Goal: Transaction & Acquisition: Obtain resource

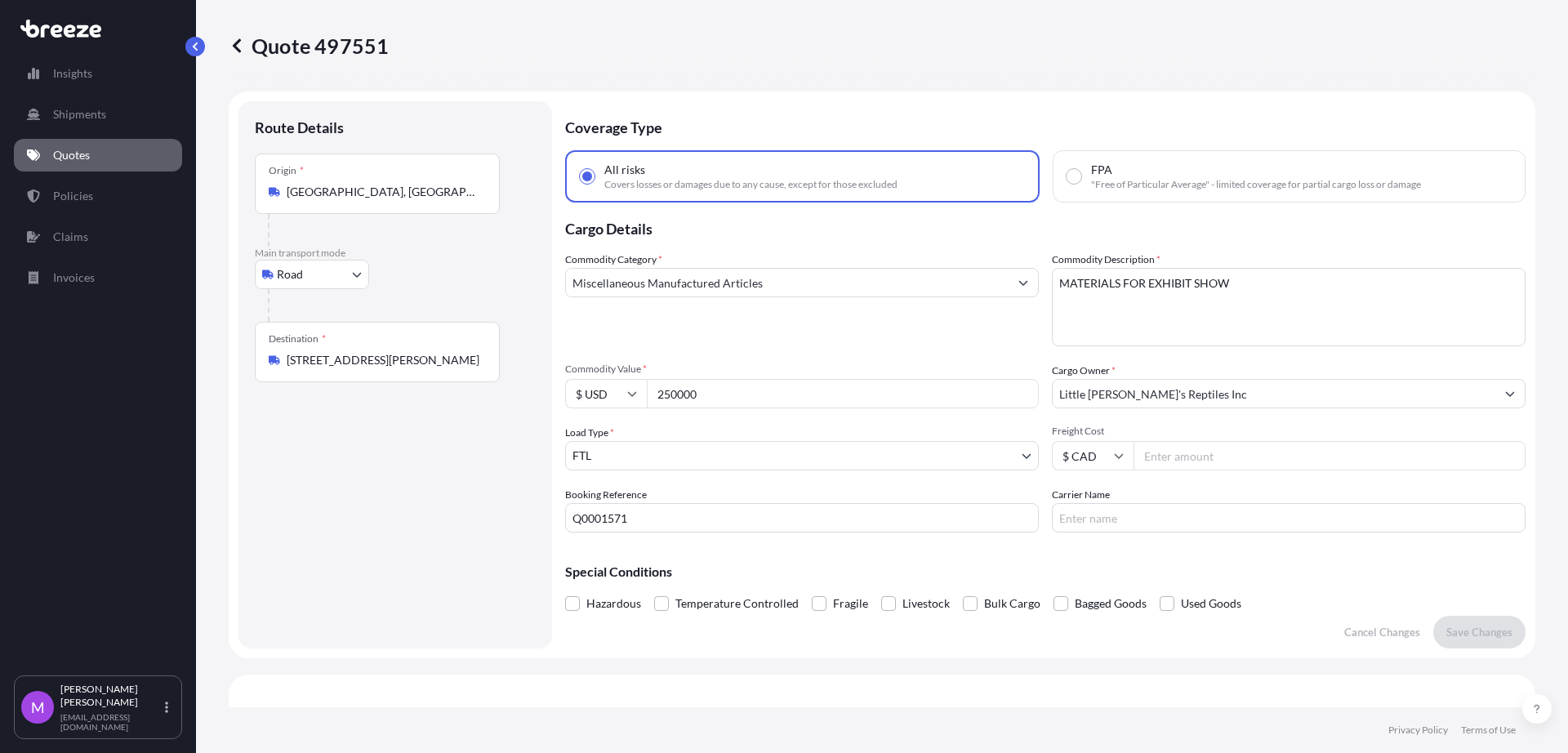
select select "Road"
select select "2"
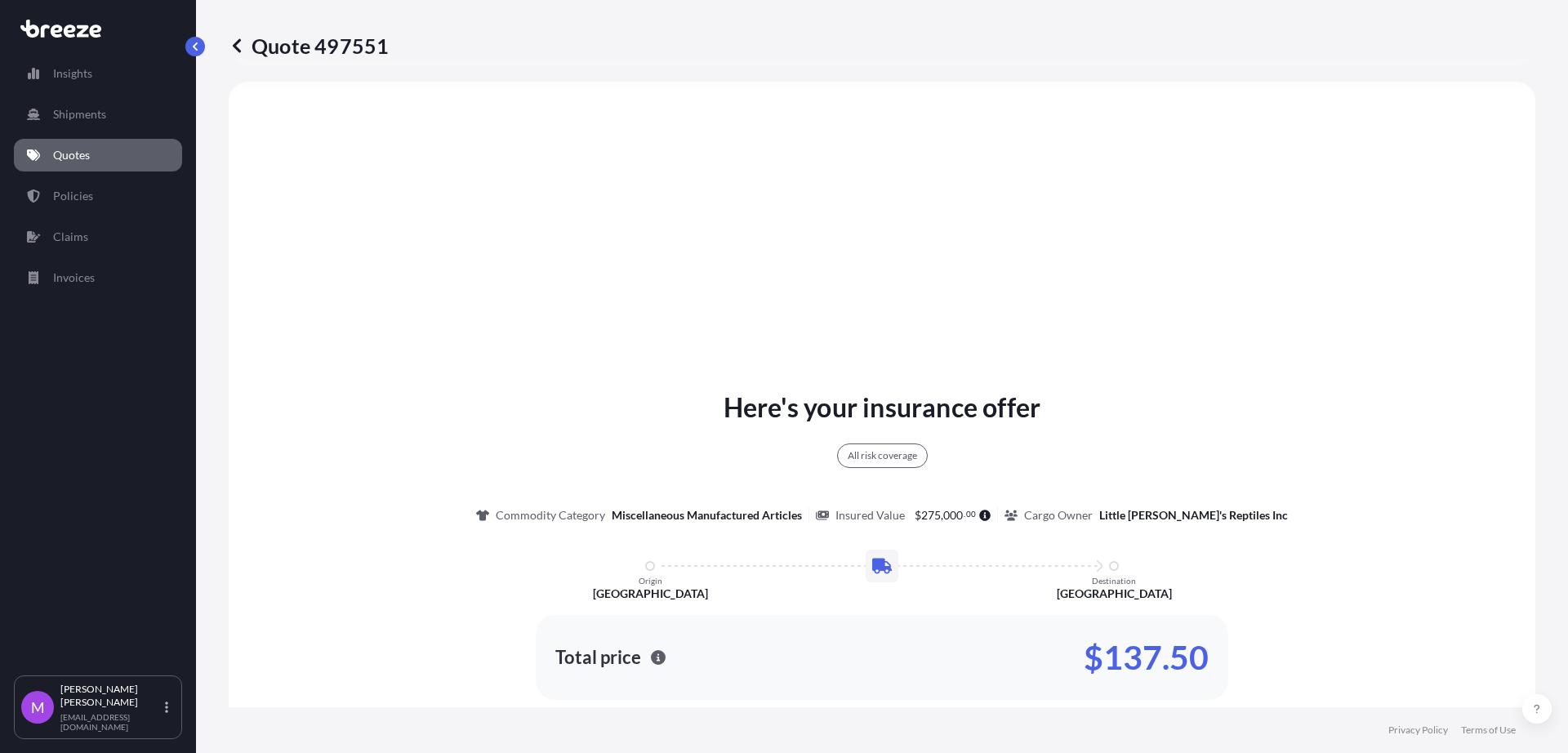
click at [115, 160] on link "Quotes" at bounding box center [98, 154] width 169 height 32
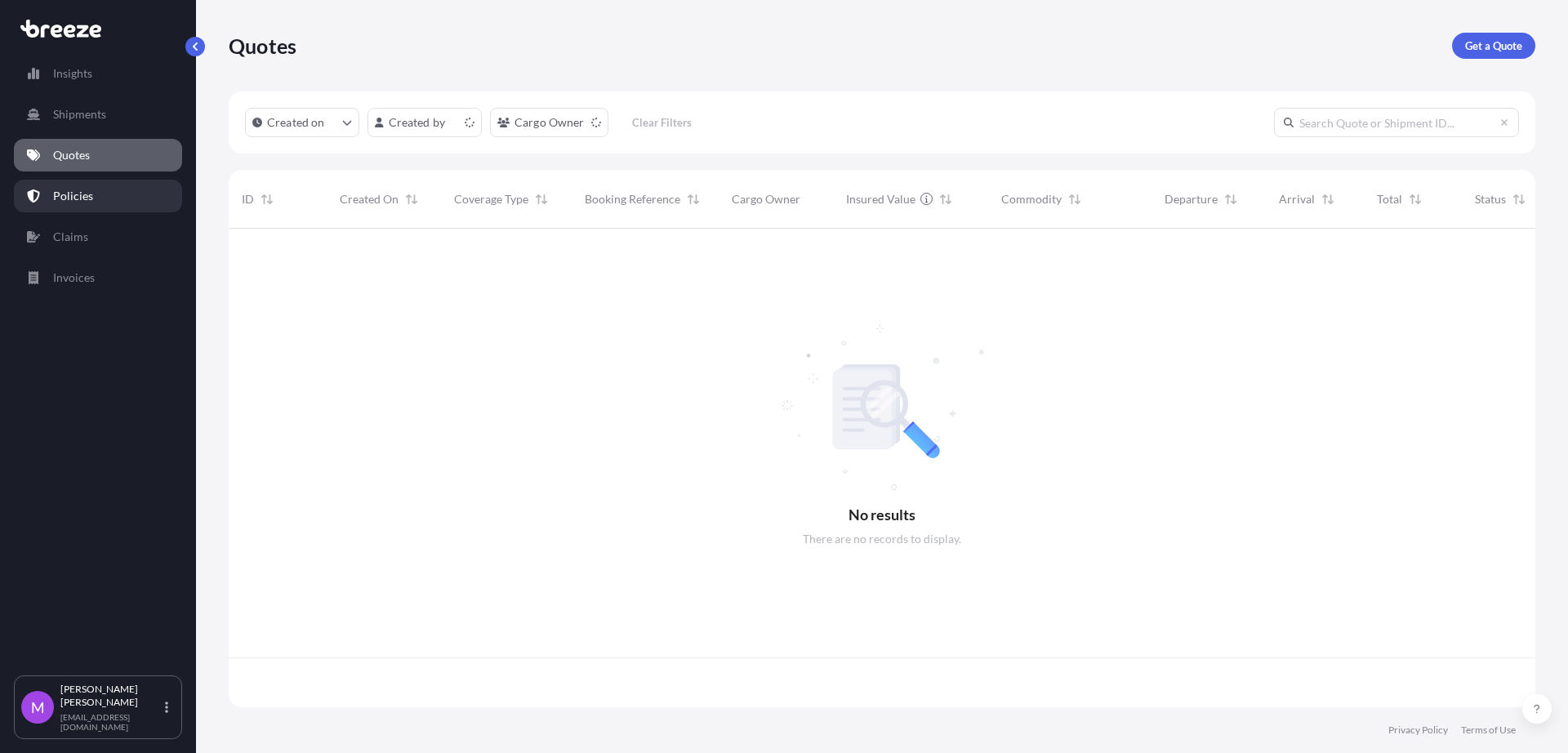
scroll to position [472, 1292]
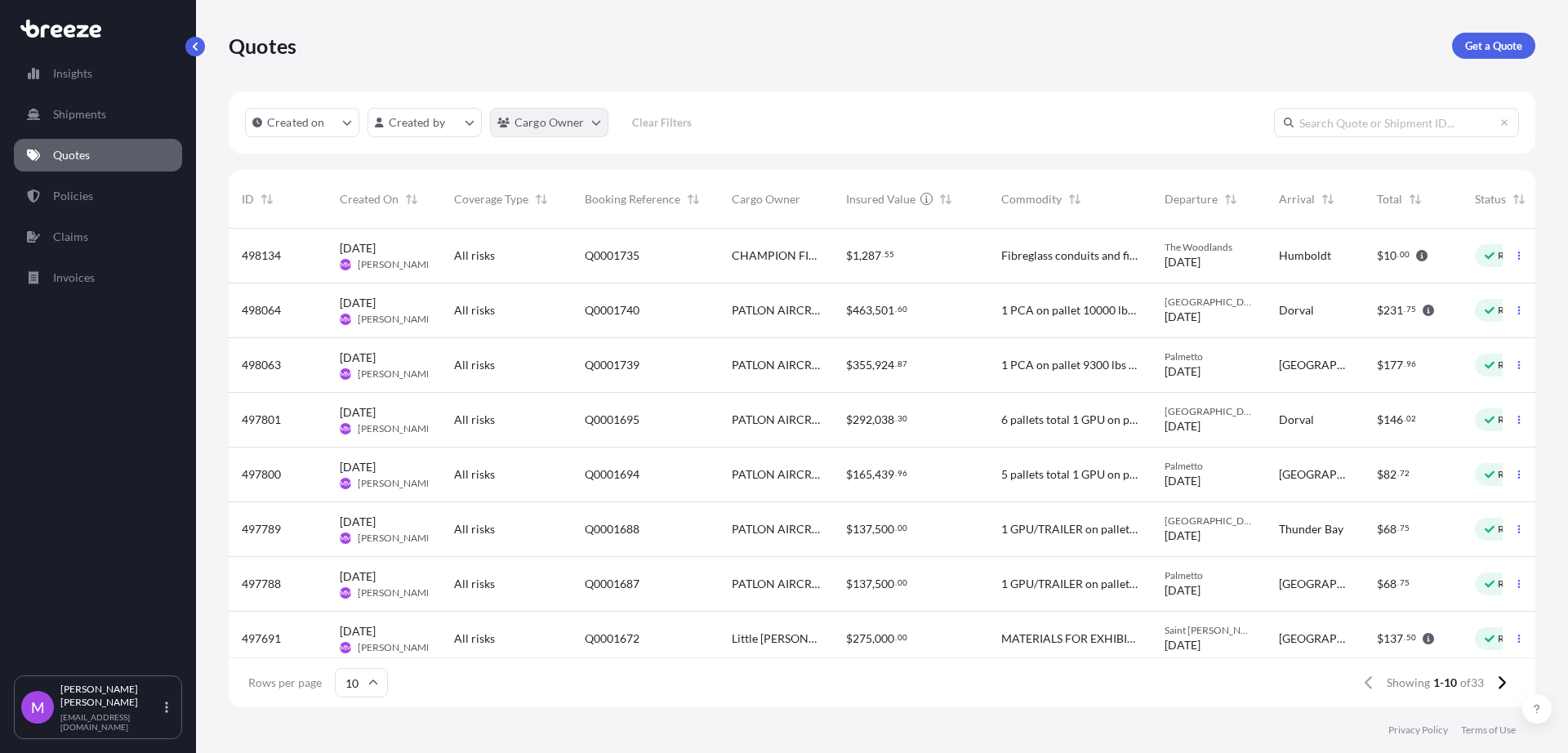
click at [598, 122] on html "Insights Shipments Quotes Policies Claims Invoices M [PERSON_NAME] [EMAIL_ADDRE…" at bounding box center [784, 376] width 1568 height 753
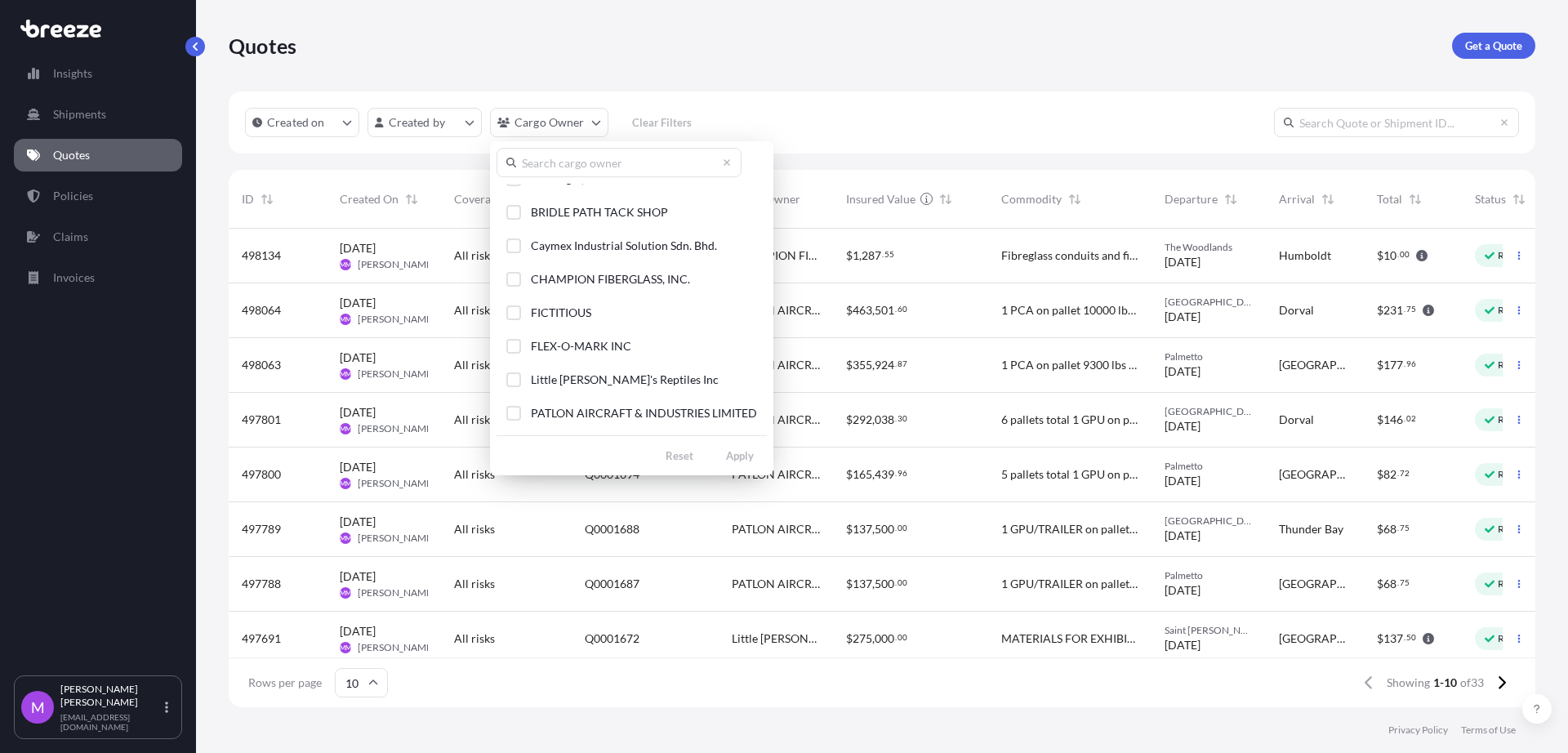
scroll to position [183, 0]
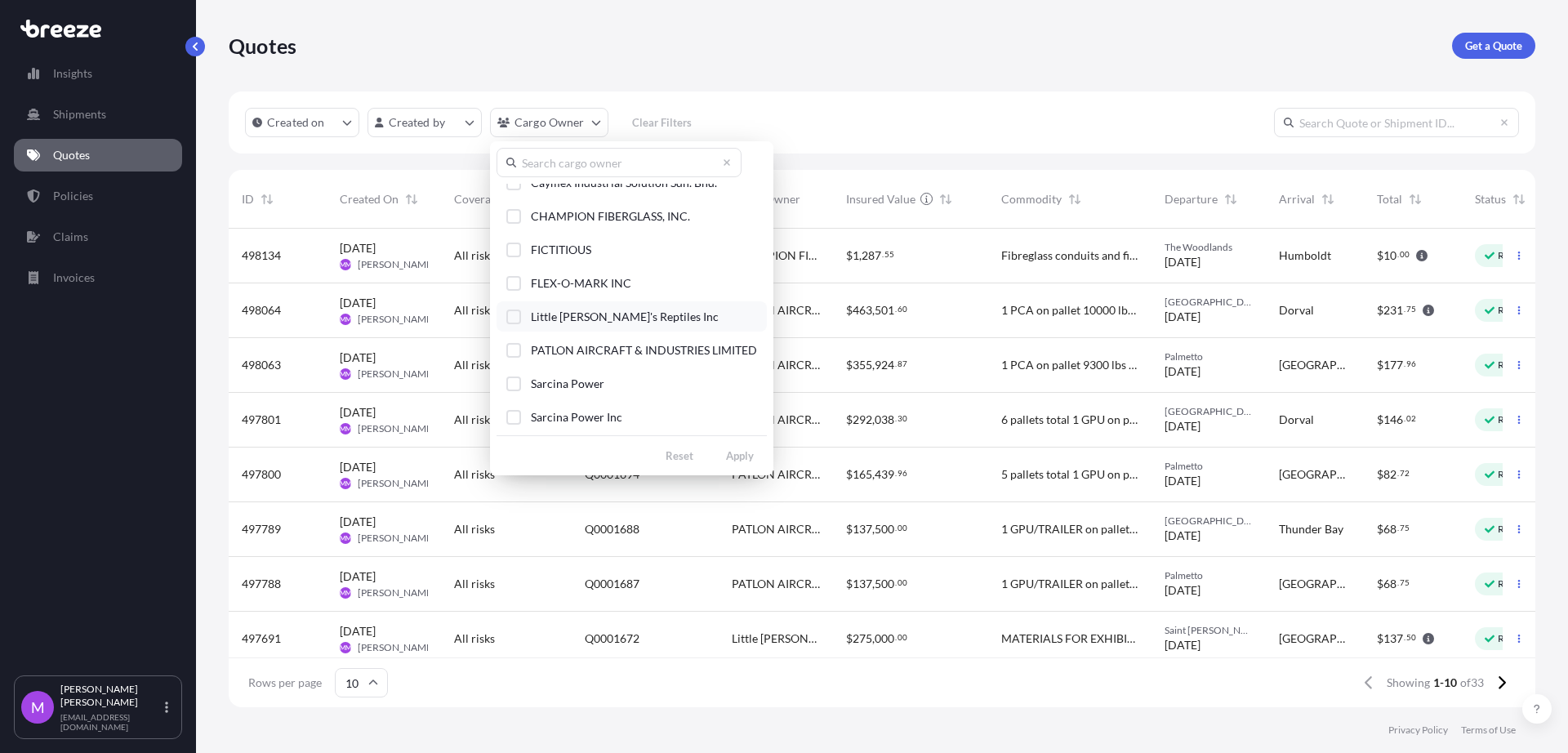
click at [512, 316] on div "Select Option" at bounding box center [514, 317] width 15 height 15
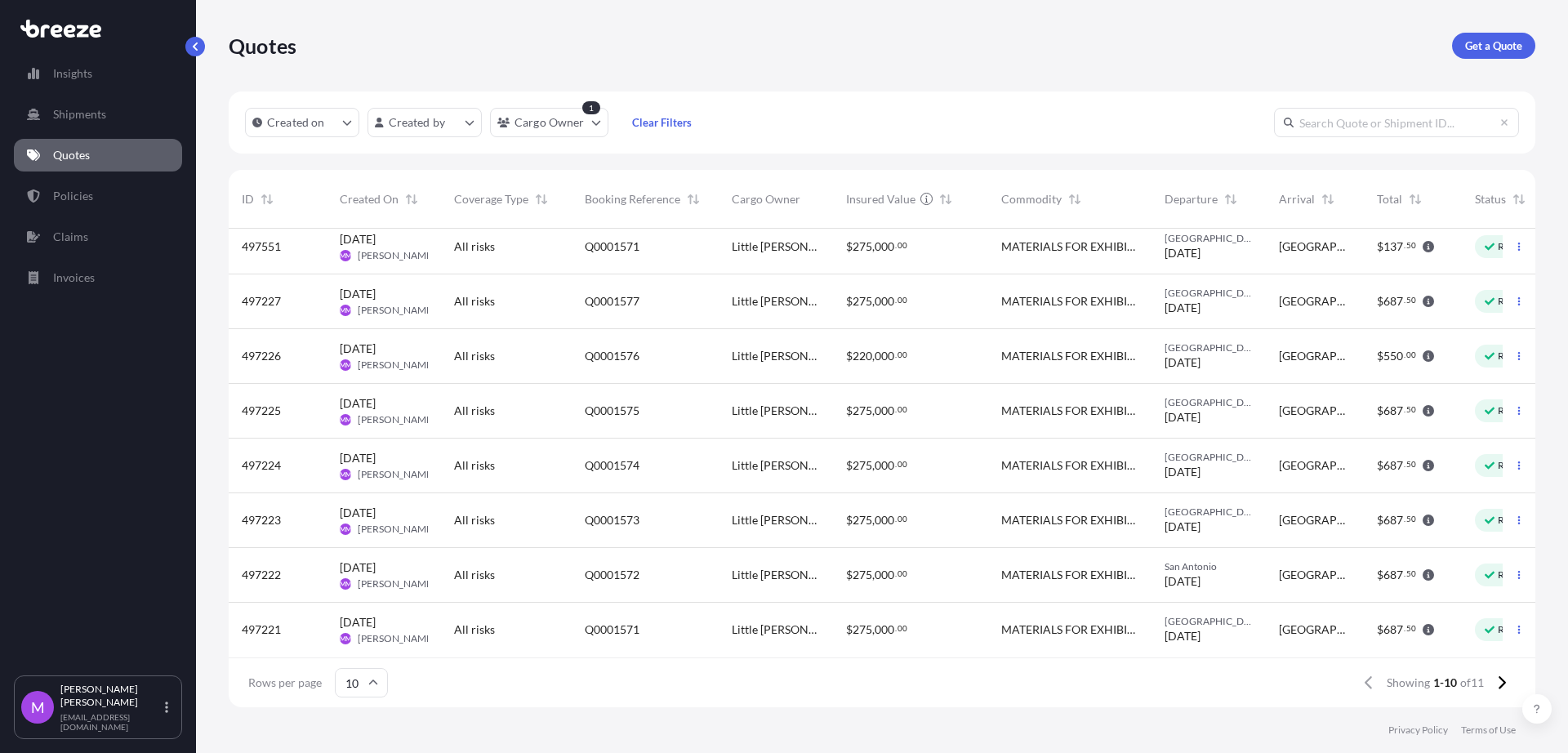
scroll to position [134, 0]
click at [1505, 687] on icon at bounding box center [1502, 683] width 9 height 15
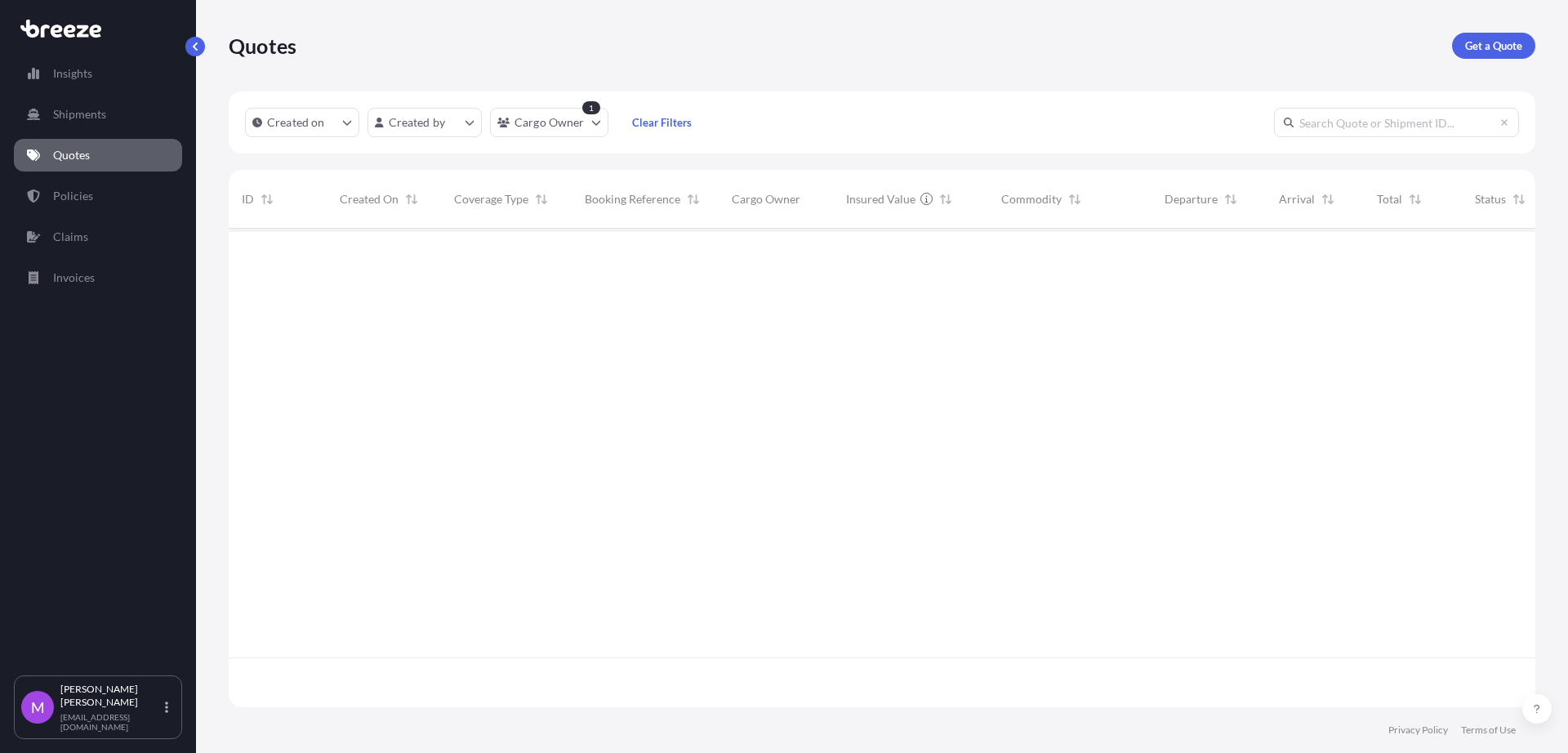
scroll to position [0, 0]
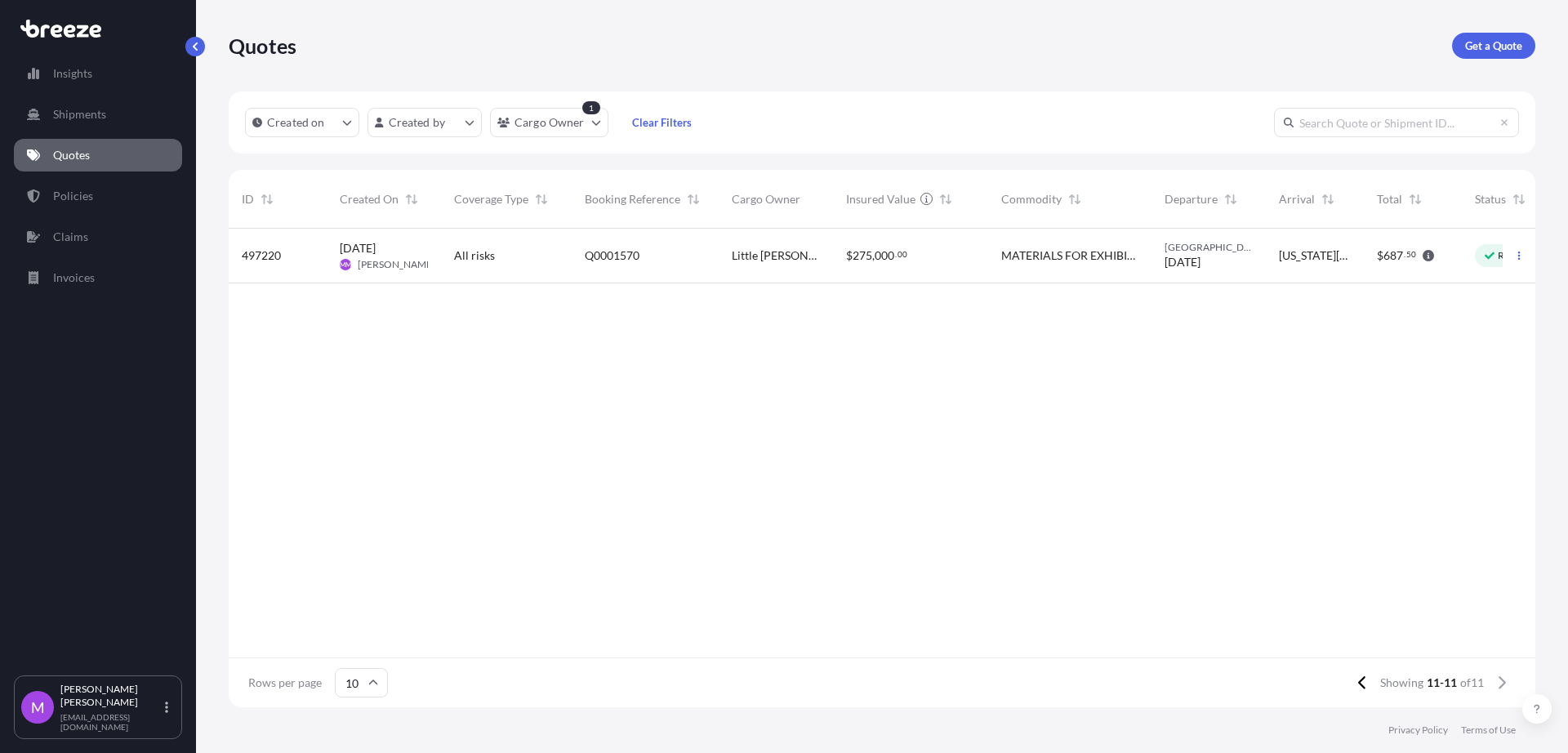
click at [1346, 276] on div "[US_STATE][GEOGRAPHIC_DATA]" at bounding box center [1315, 257] width 98 height 55
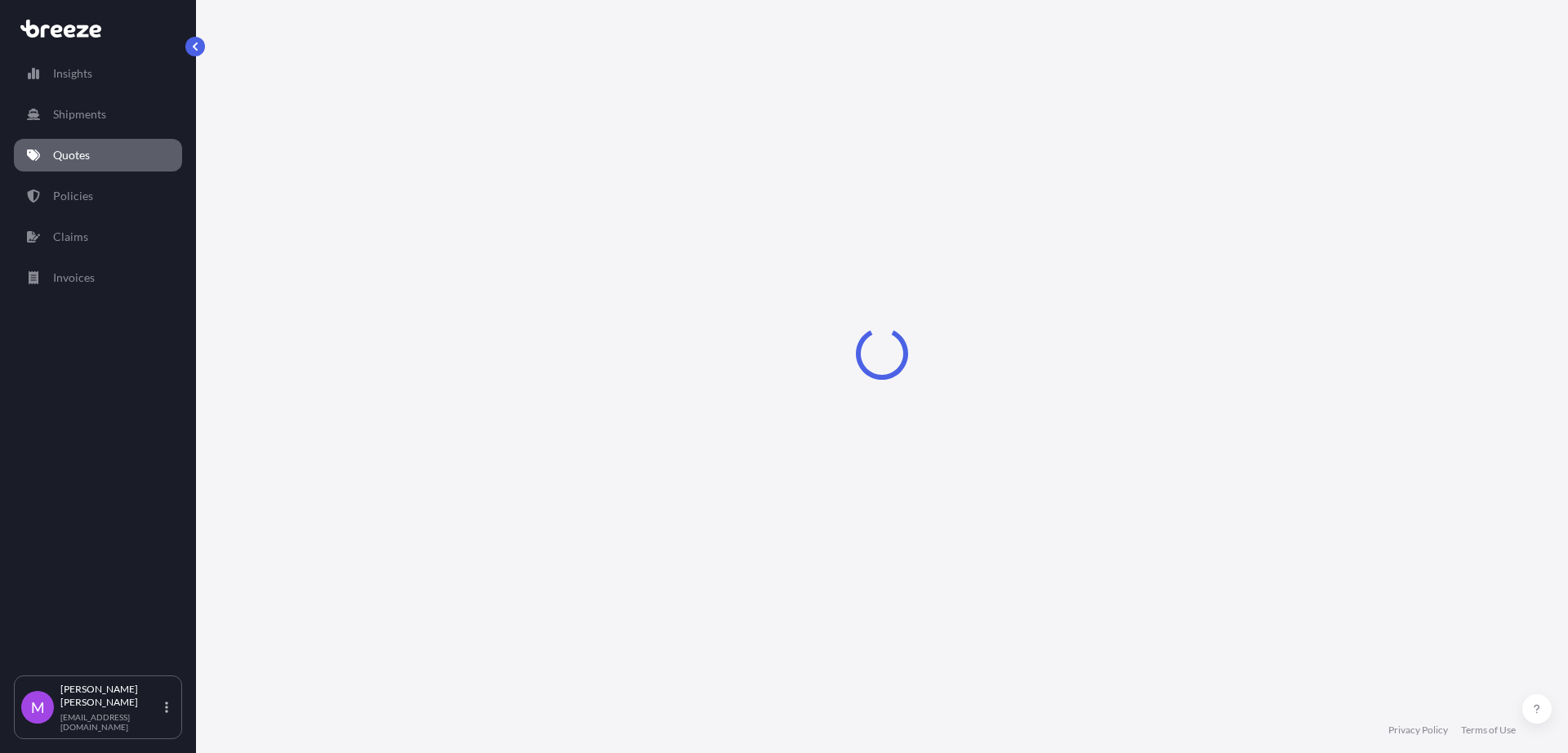
select select "Road"
select select "2"
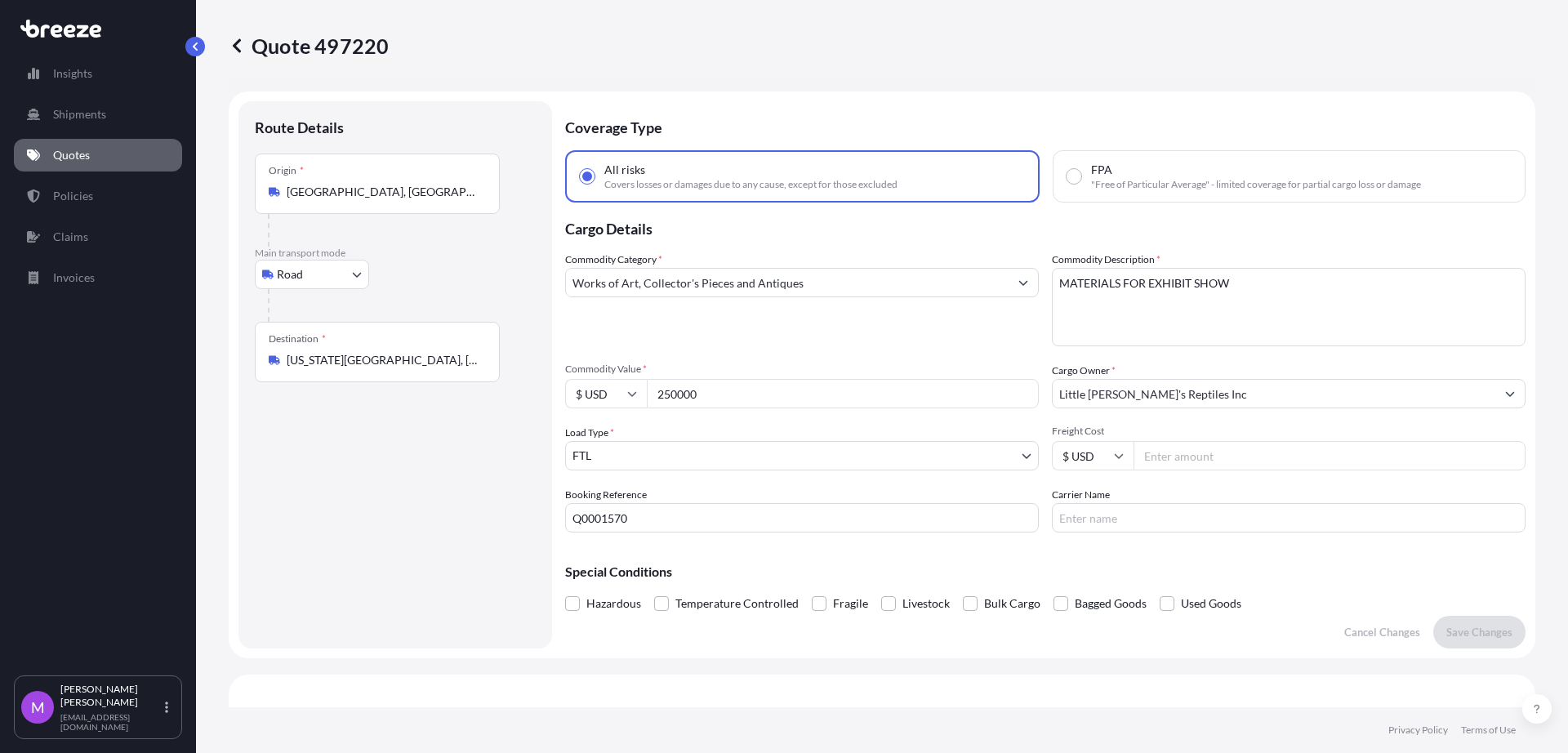
click at [60, 145] on link "Quotes" at bounding box center [98, 154] width 169 height 32
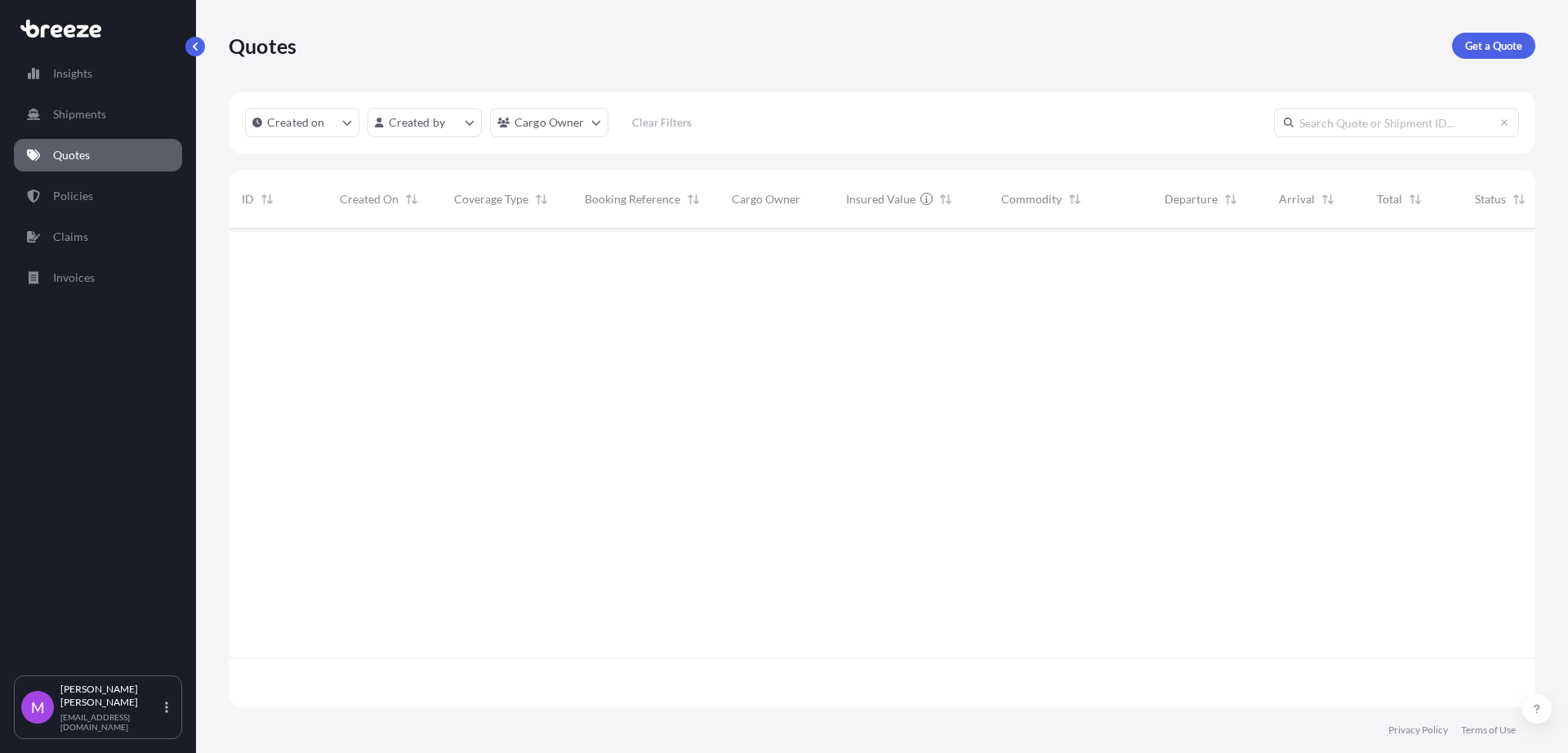
scroll to position [472, 1292]
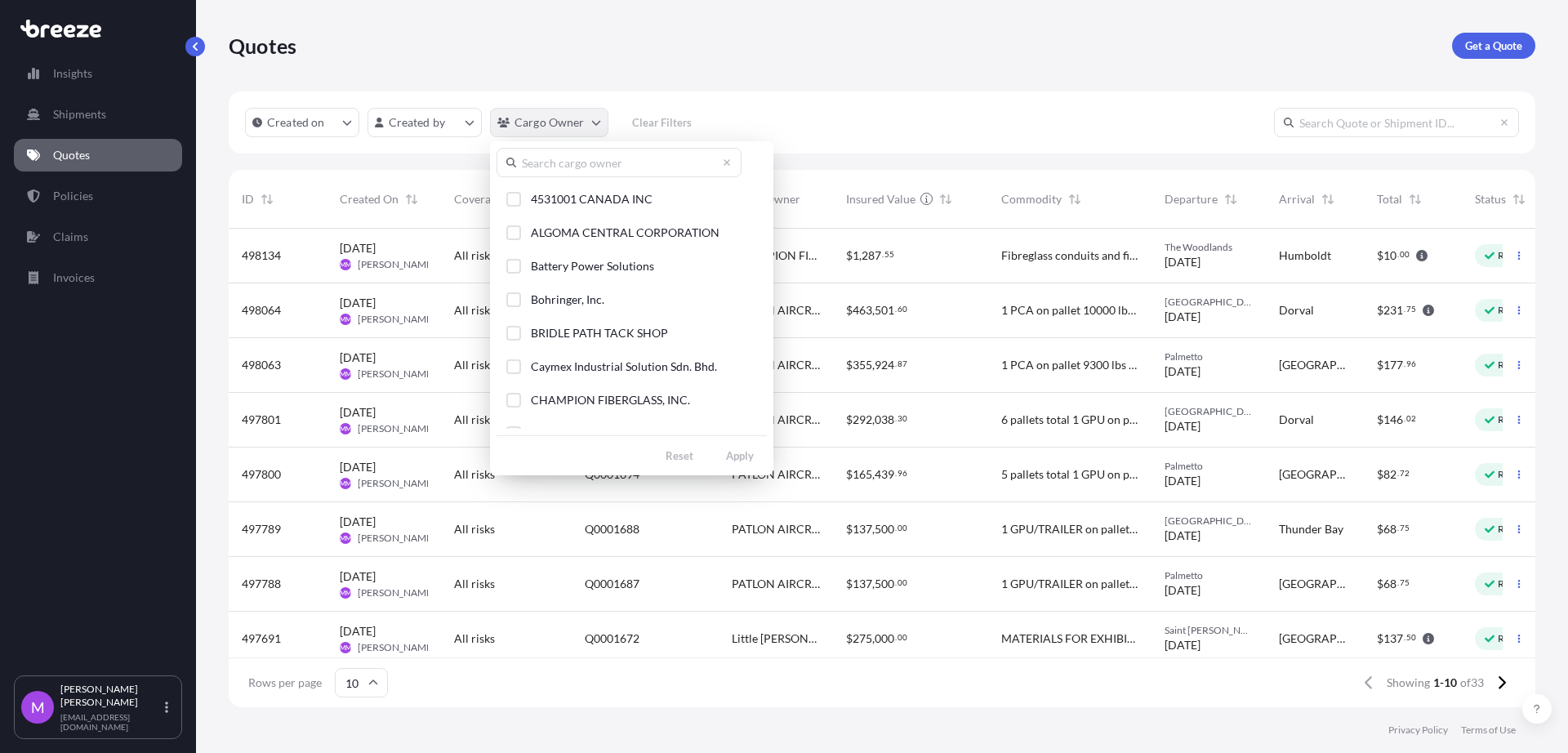
click at [592, 135] on html "Insights Shipments Quotes Policies Claims Invoices M [PERSON_NAME] [EMAIL_ADDRE…" at bounding box center [784, 376] width 1568 height 753
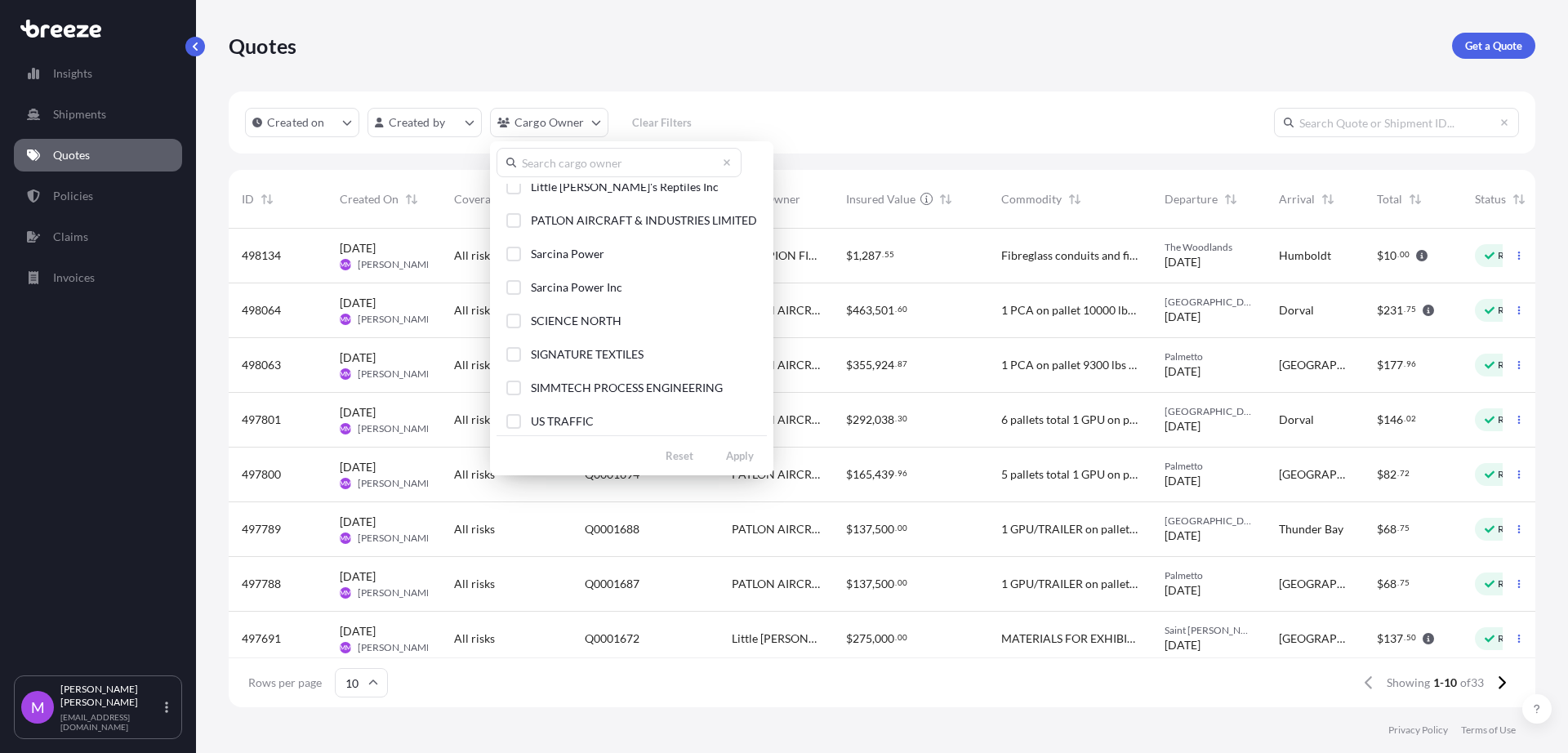
scroll to position [286, 0]
click at [512, 218] on div "Select Option" at bounding box center [514, 215] width 15 height 15
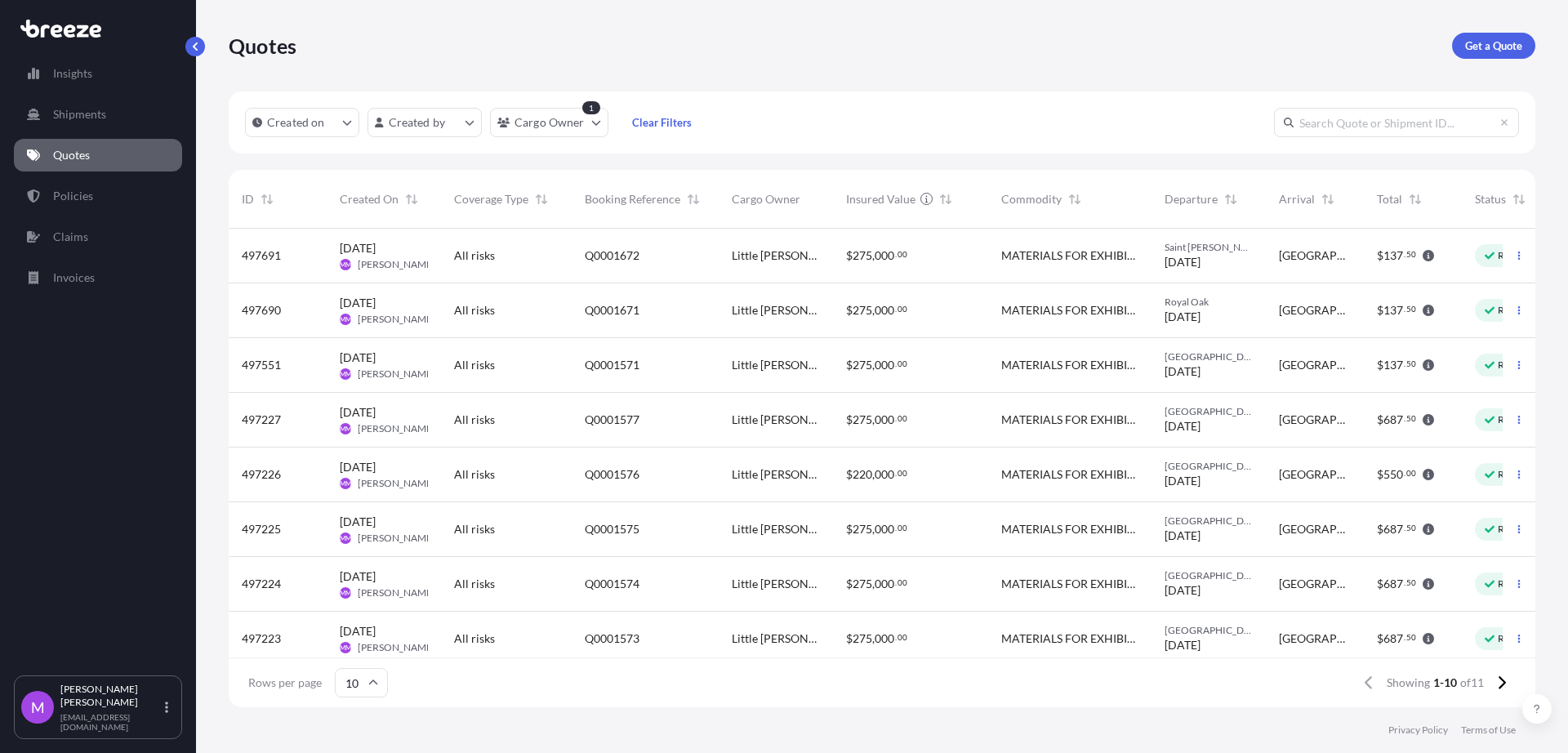
click at [590, 318] on span "Q0001671" at bounding box center [613, 310] width 55 height 17
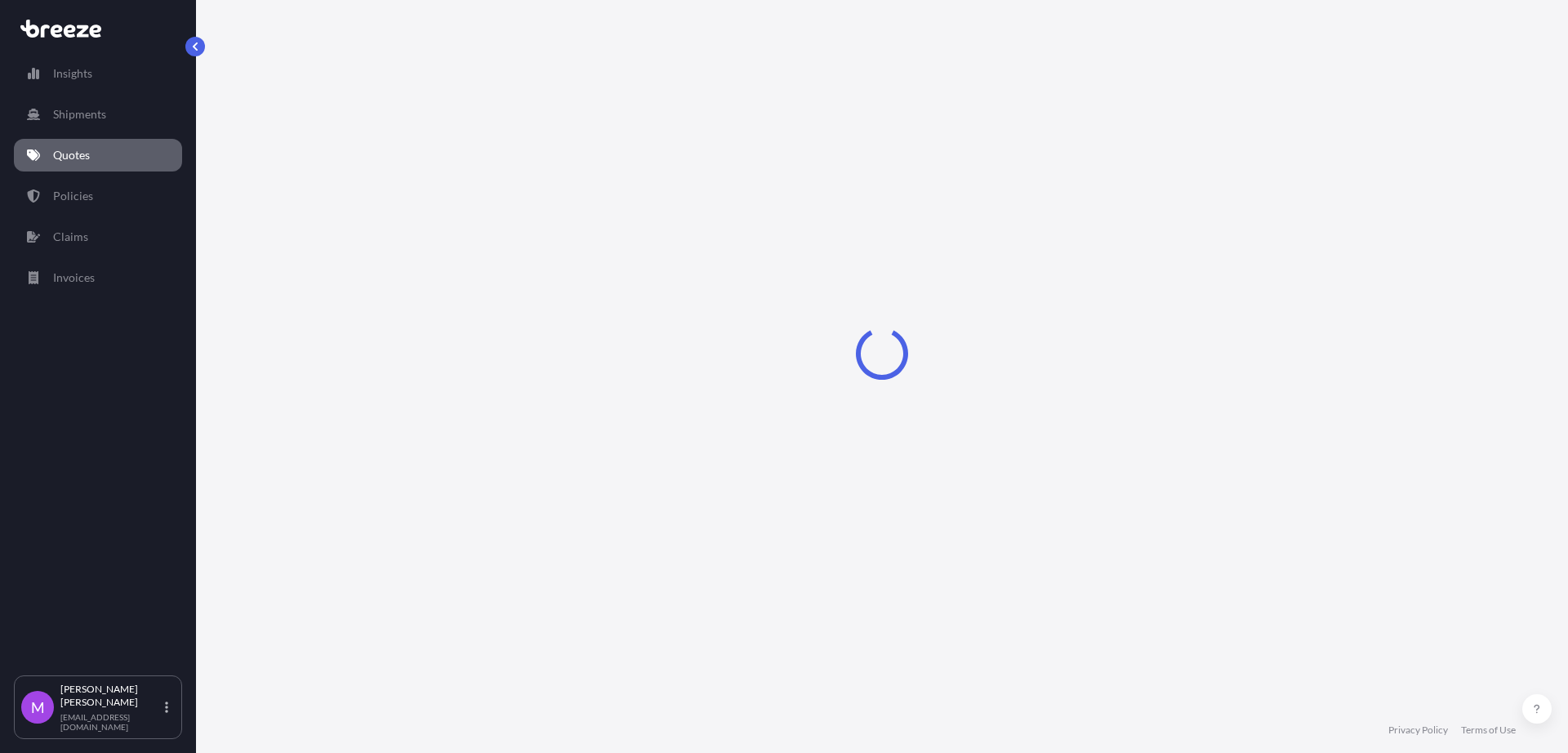
select select "Road"
select select "2"
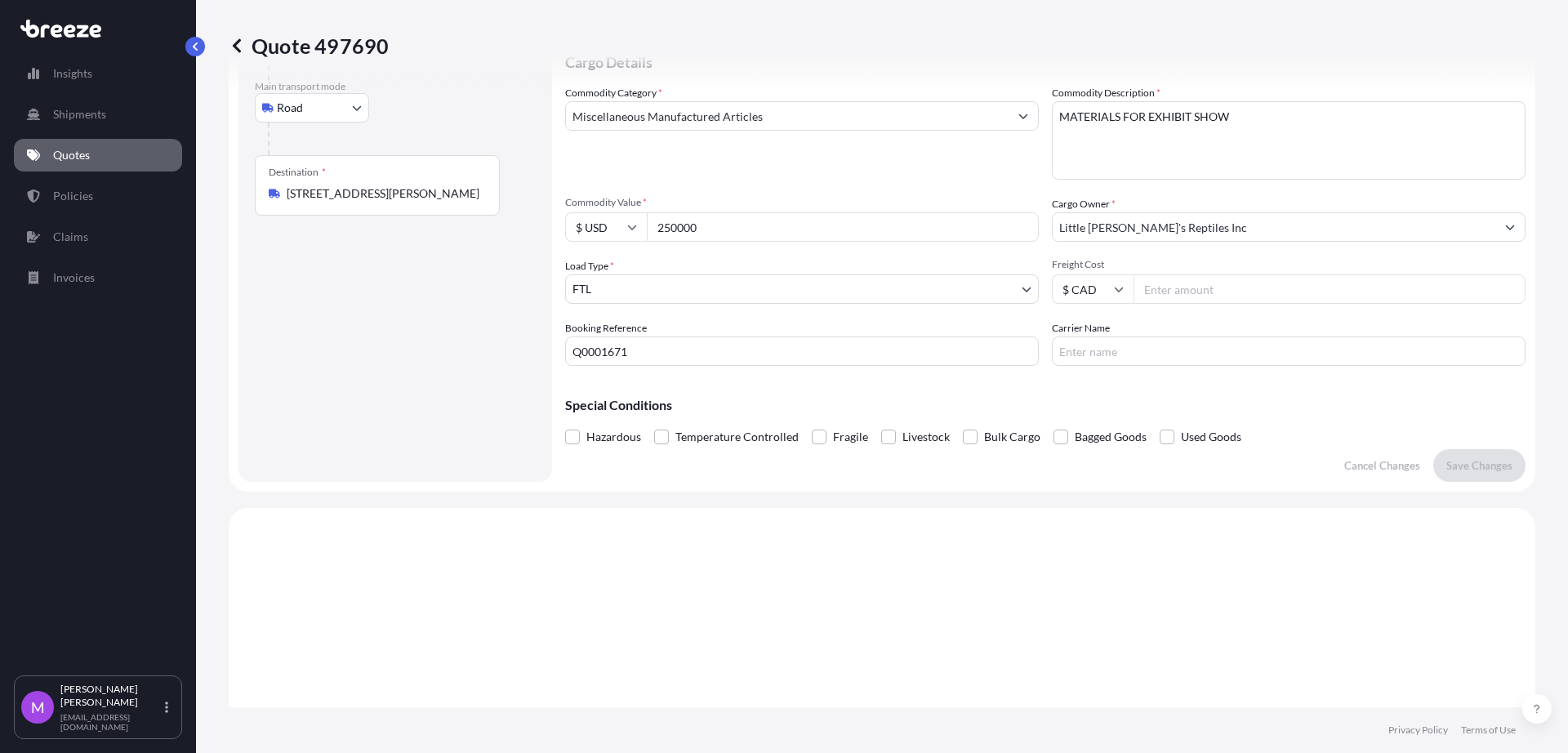
scroll to position [408, 0]
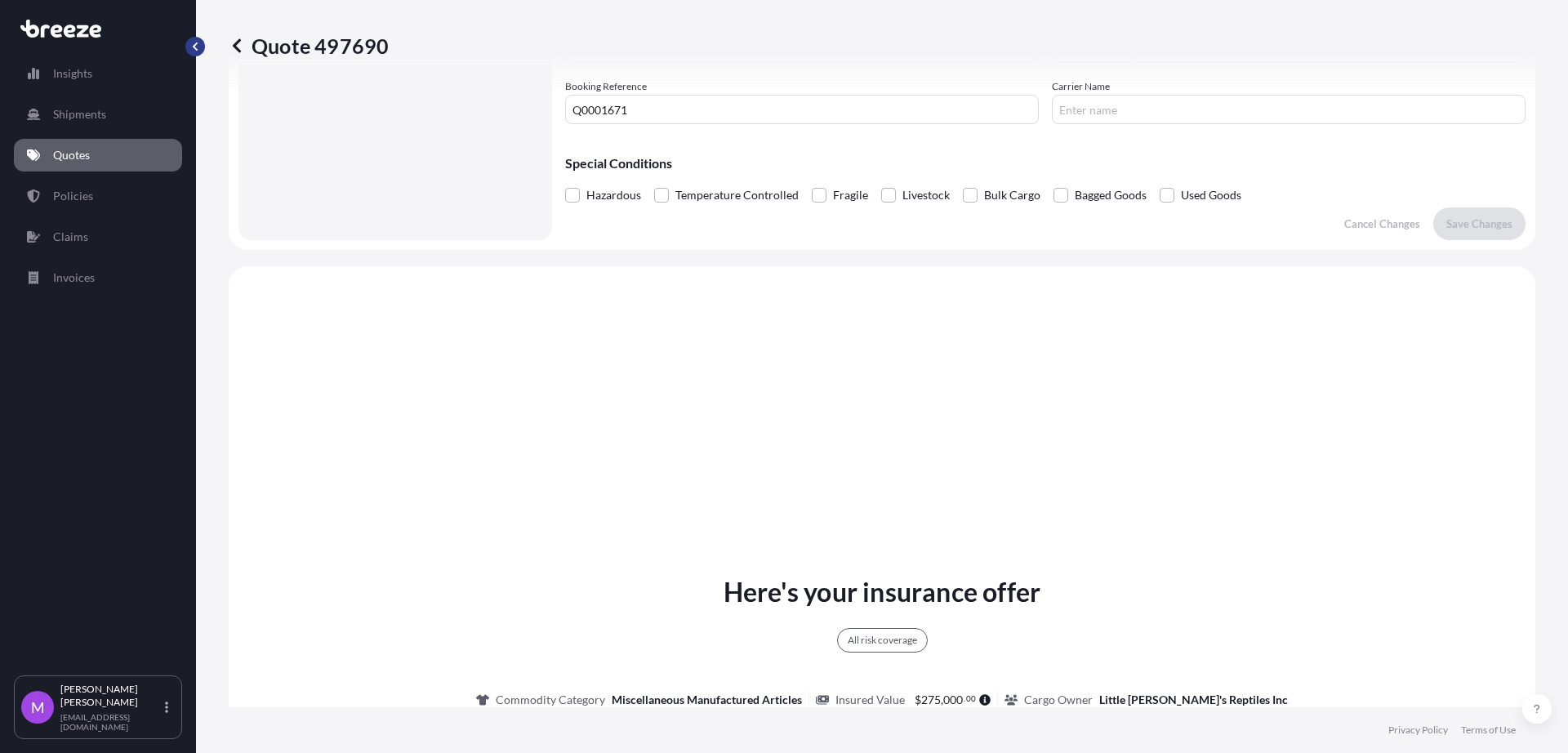
click at [201, 50] on button "button" at bounding box center [195, 46] width 20 height 20
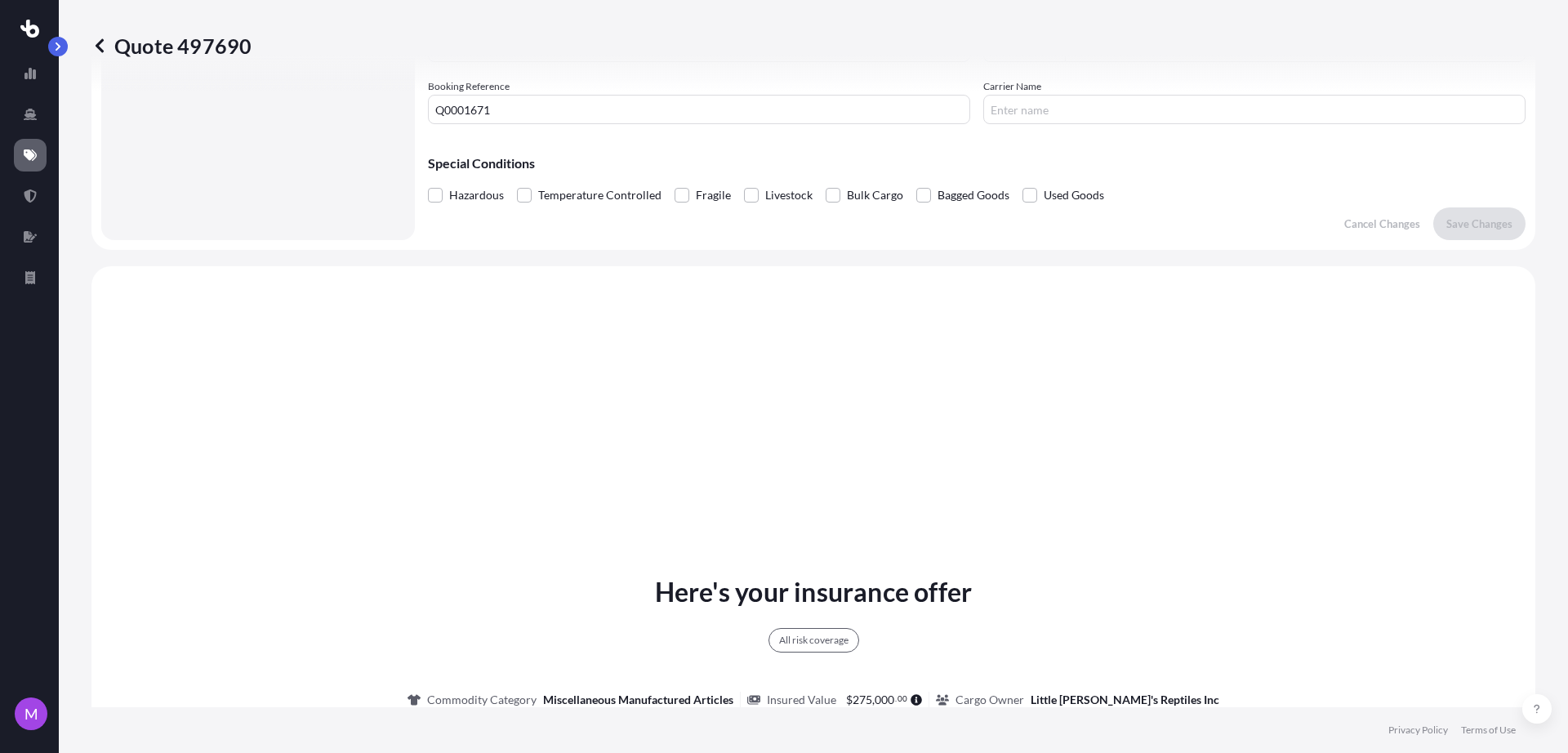
click at [109, 51] on p "Quote 497690" at bounding box center [171, 45] width 160 height 26
click at [100, 46] on icon at bounding box center [100, 46] width 17 height 17
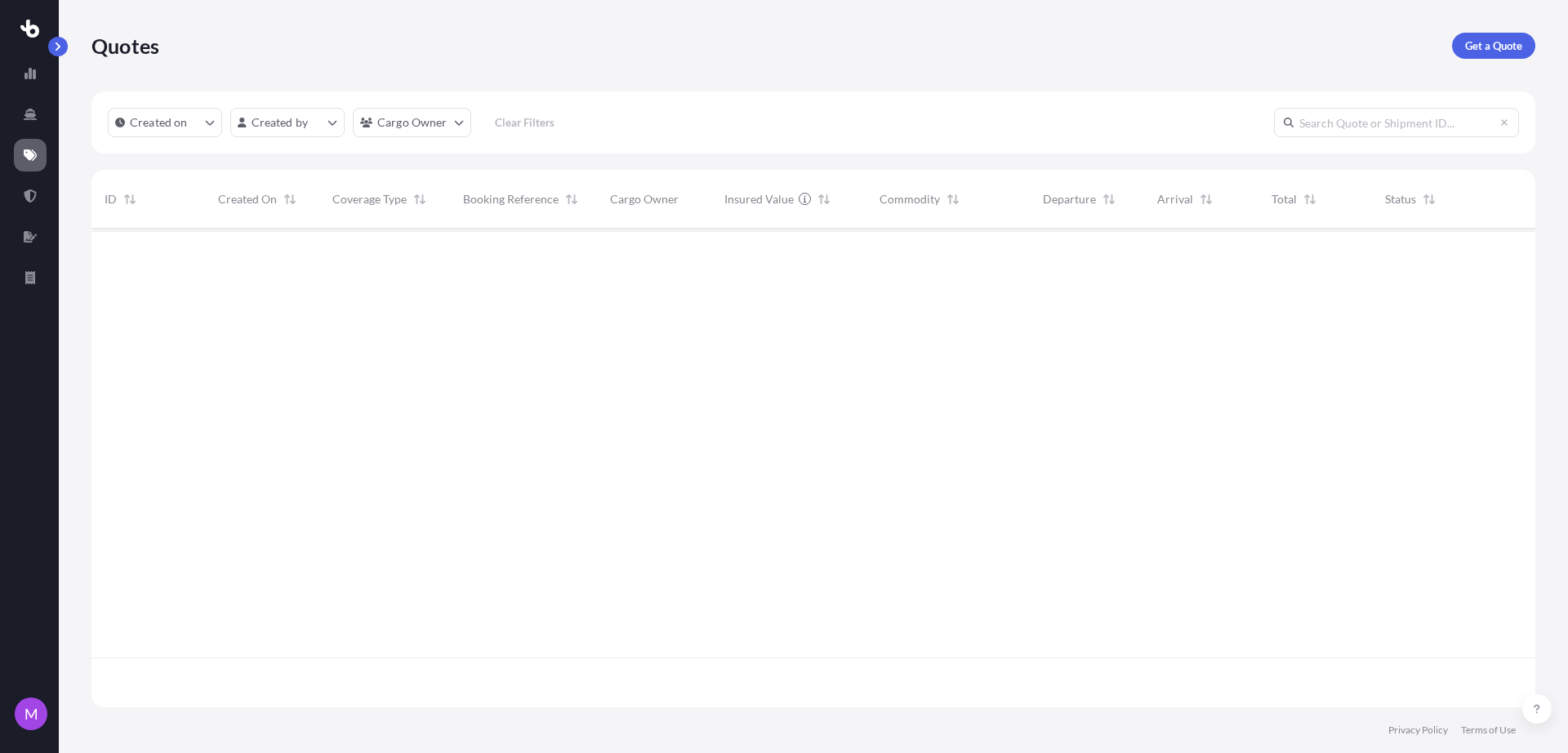
scroll to position [472, 1429]
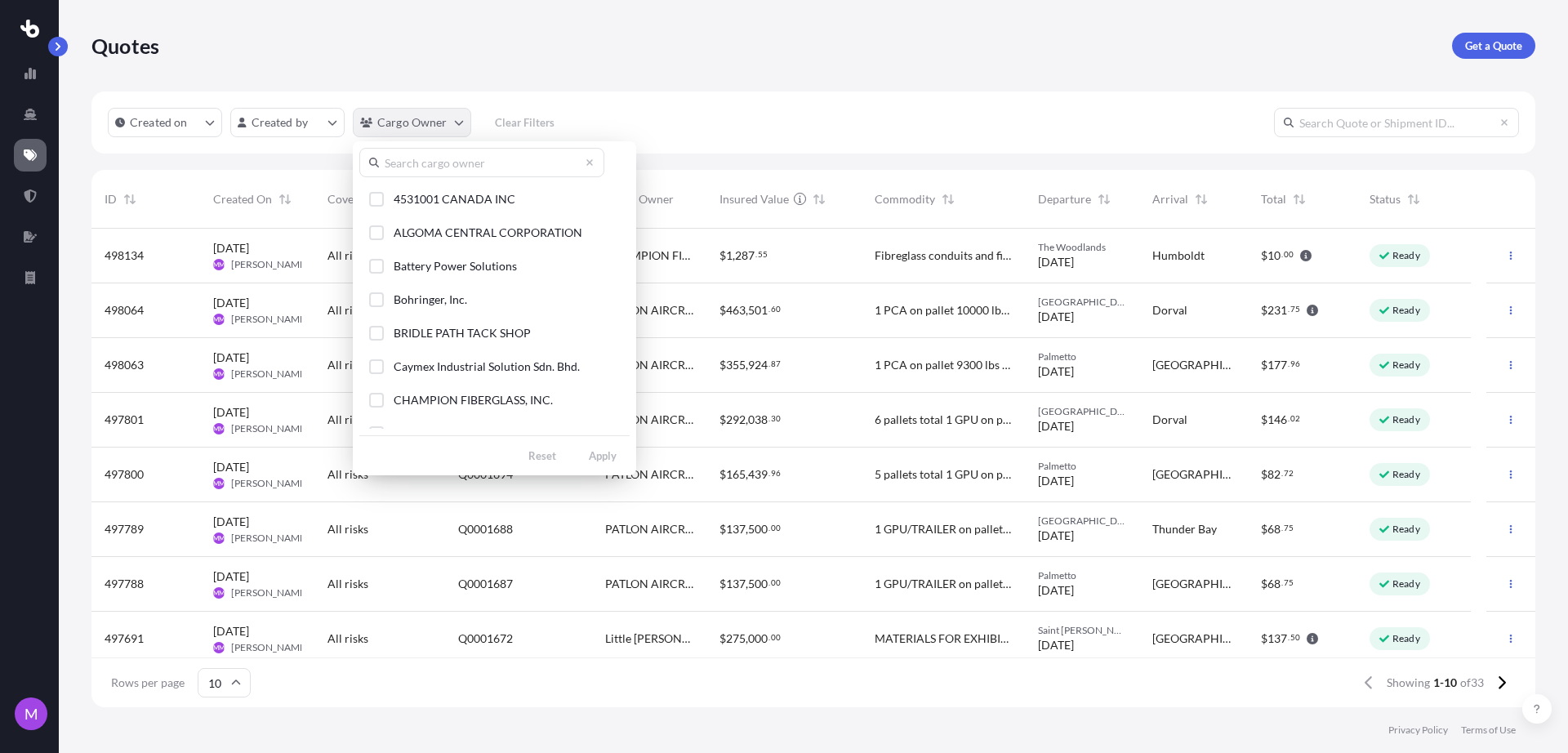
click at [449, 124] on html "M Quotes Get a Quote Created on Created by Cargo Owner Clear Filters ID Created…" at bounding box center [784, 376] width 1568 height 753
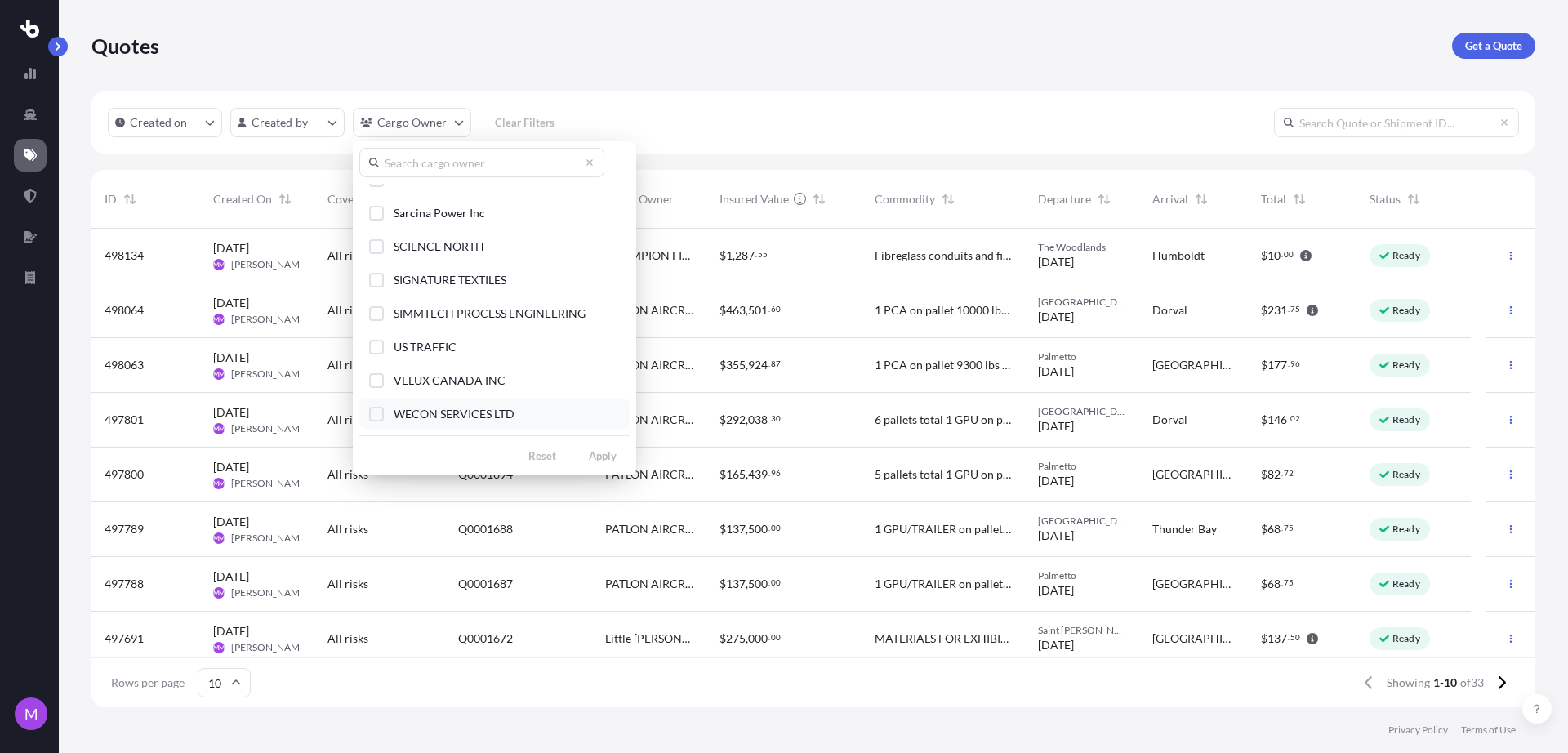
scroll to position [183, 0]
click at [379, 316] on div "Select Option" at bounding box center [377, 317] width 15 height 15
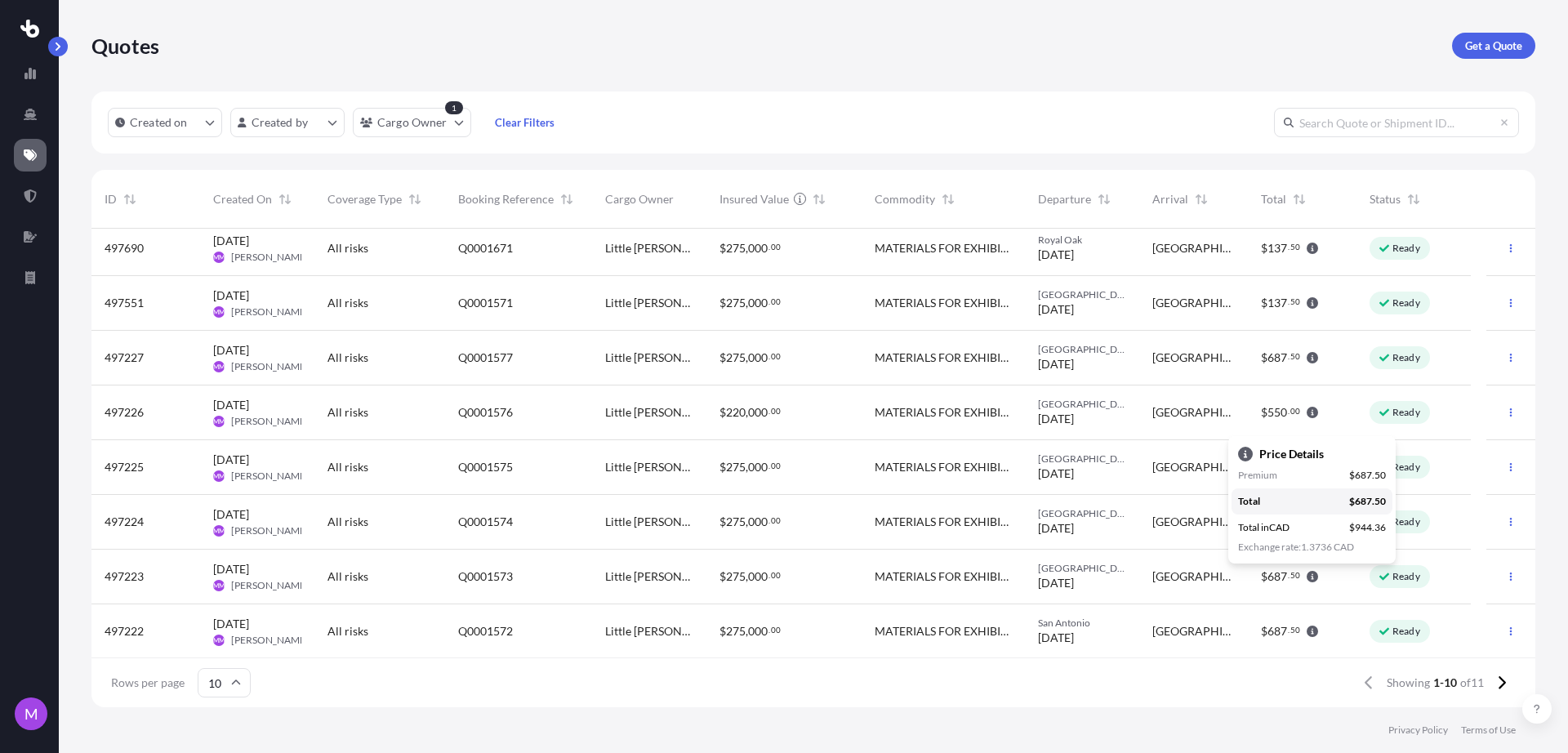
scroll to position [119, 0]
click at [1493, 685] on button at bounding box center [1502, 682] width 28 height 26
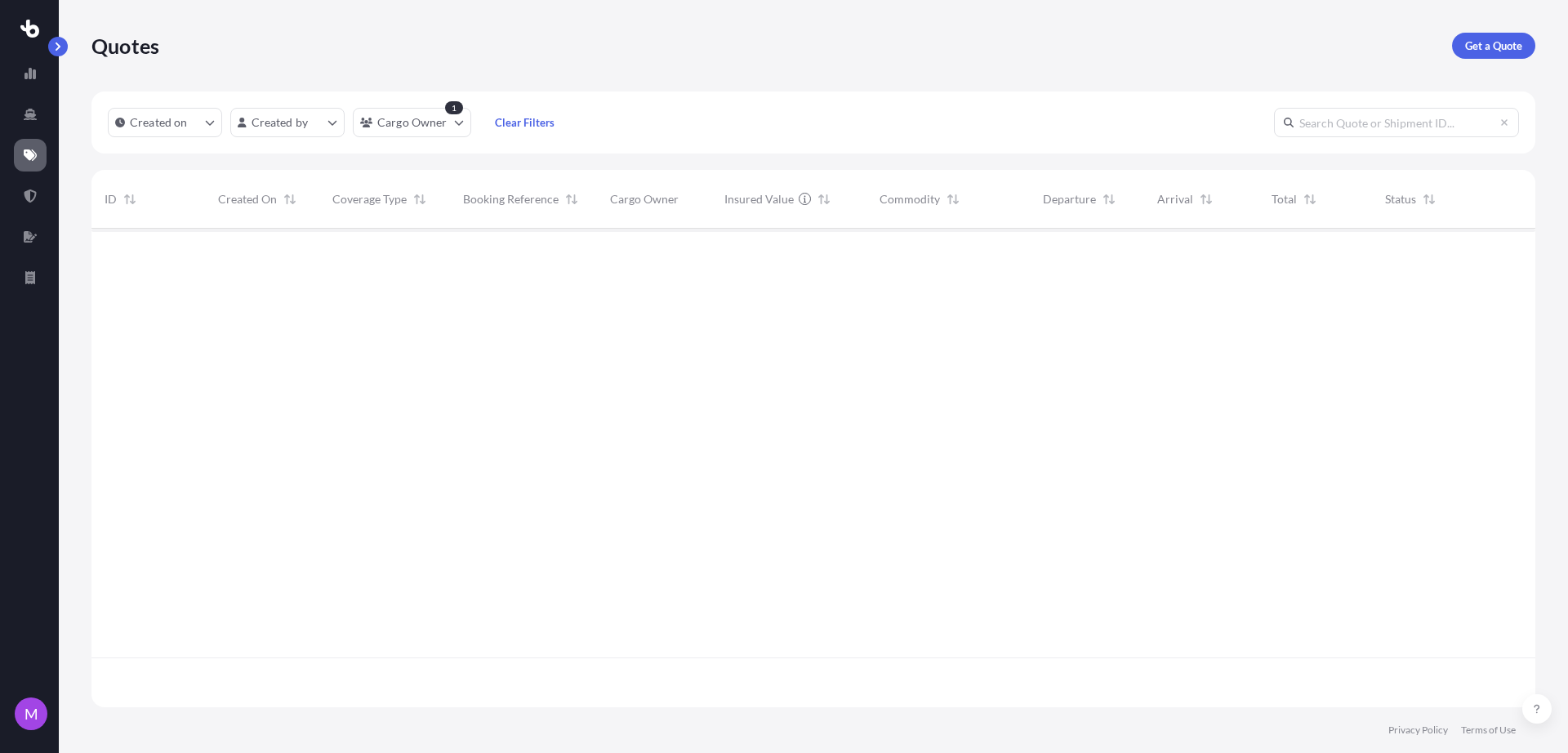
scroll to position [0, 0]
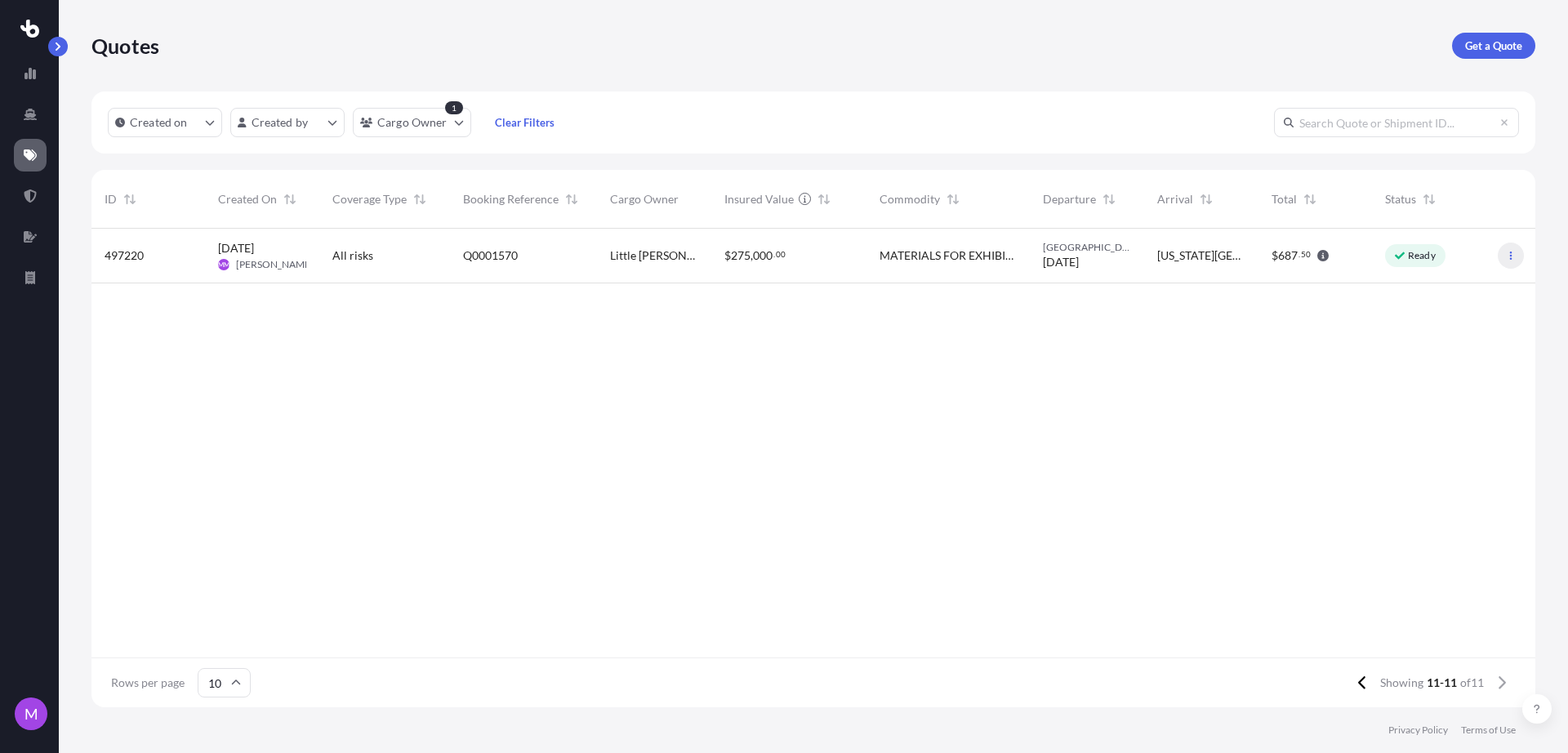
click at [1498, 259] on button "button" at bounding box center [1511, 255] width 26 height 26
click at [1382, 293] on link "Duplicate quote" at bounding box center [1439, 288] width 125 height 26
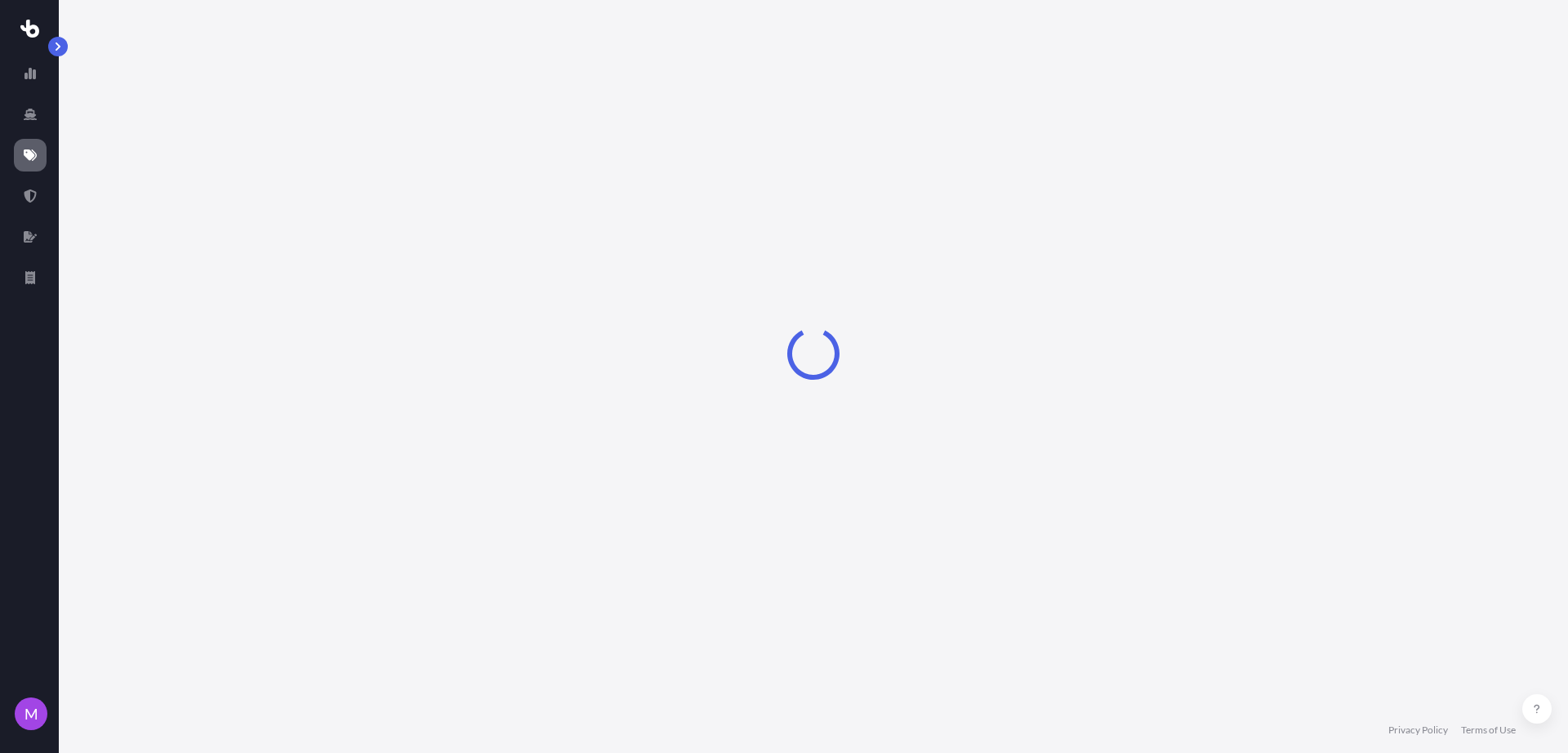
select select "Road"
select select "2"
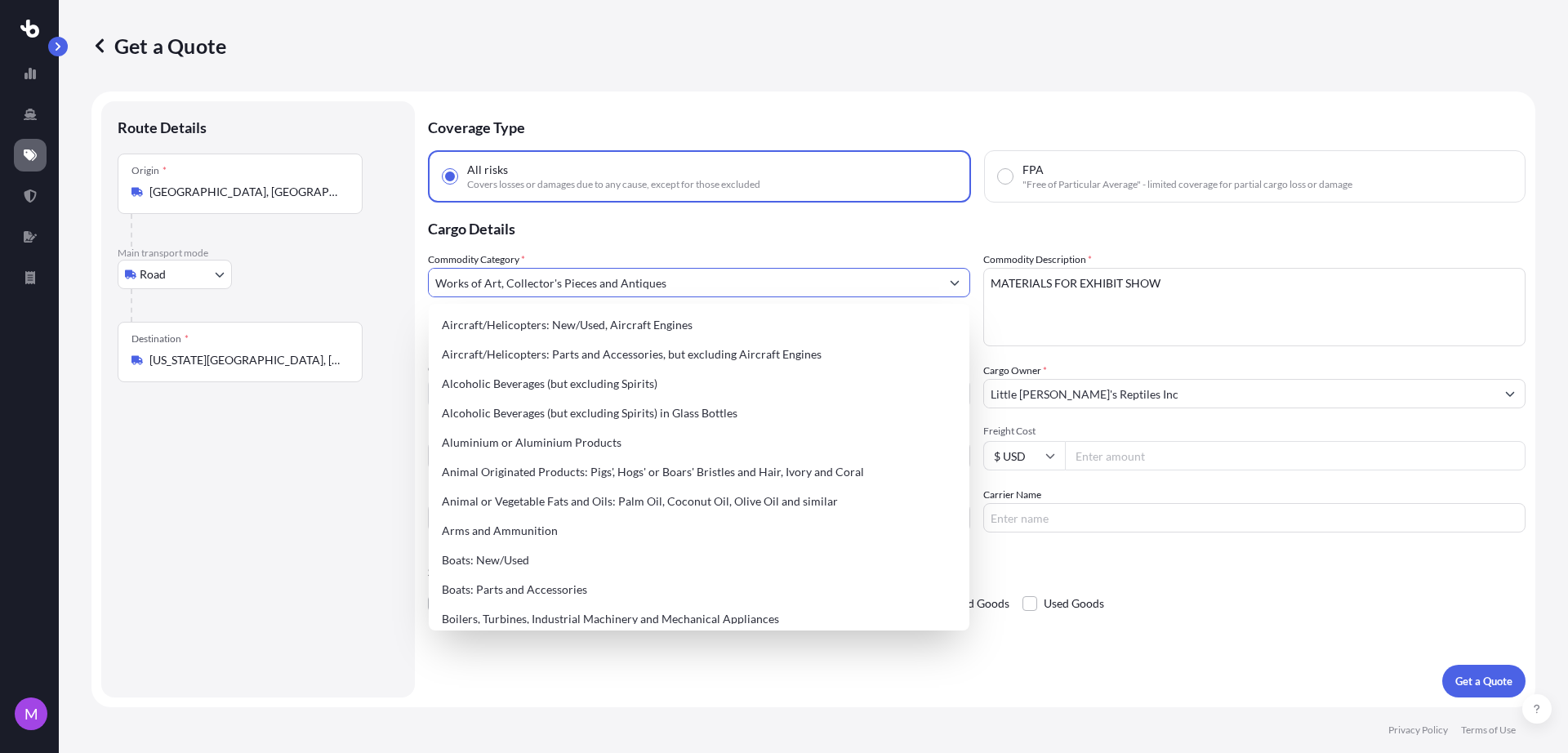
click at [740, 286] on input "Works of Art, Collector's Pieces and Antiques" at bounding box center [685, 282] width 511 height 29
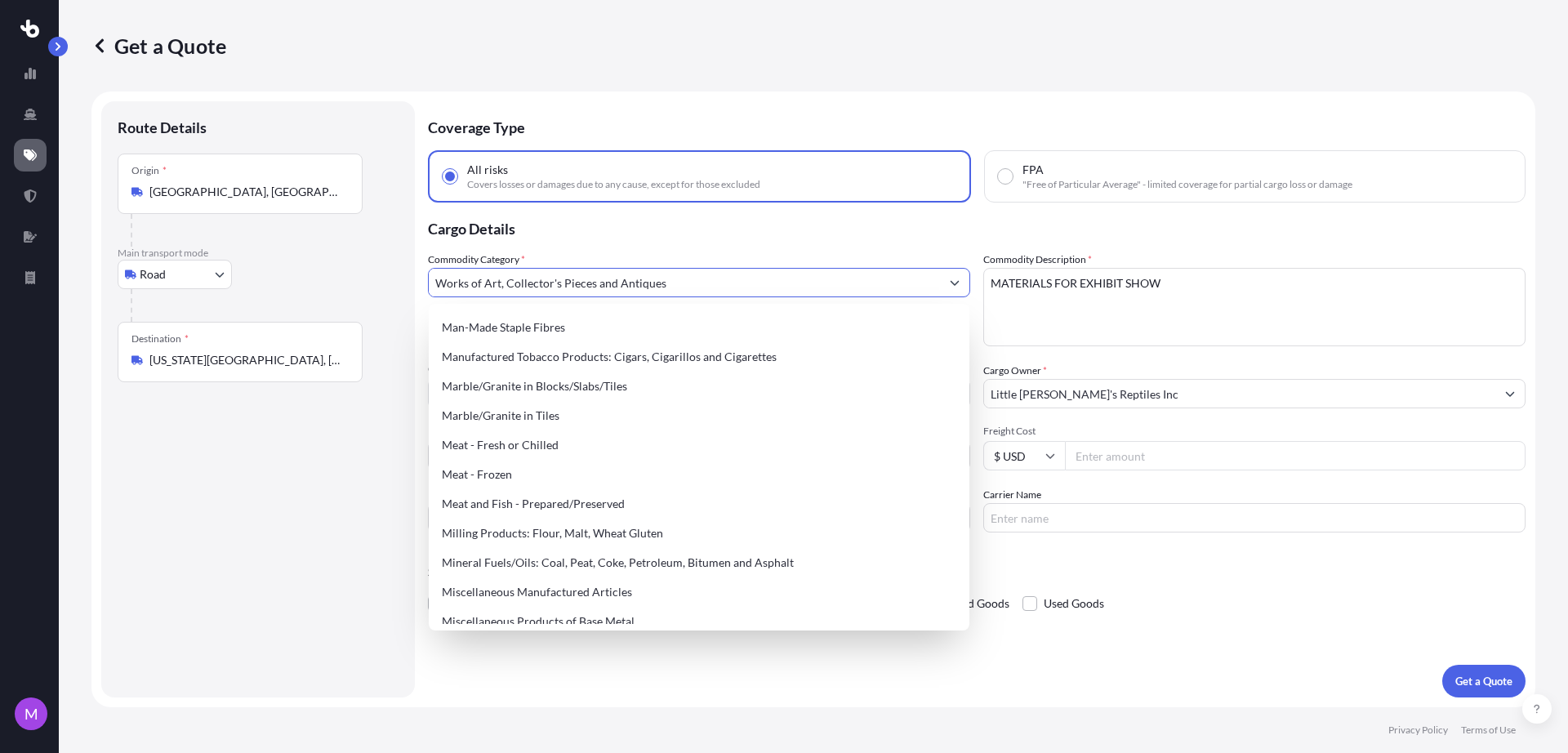
scroll to position [2144, 0]
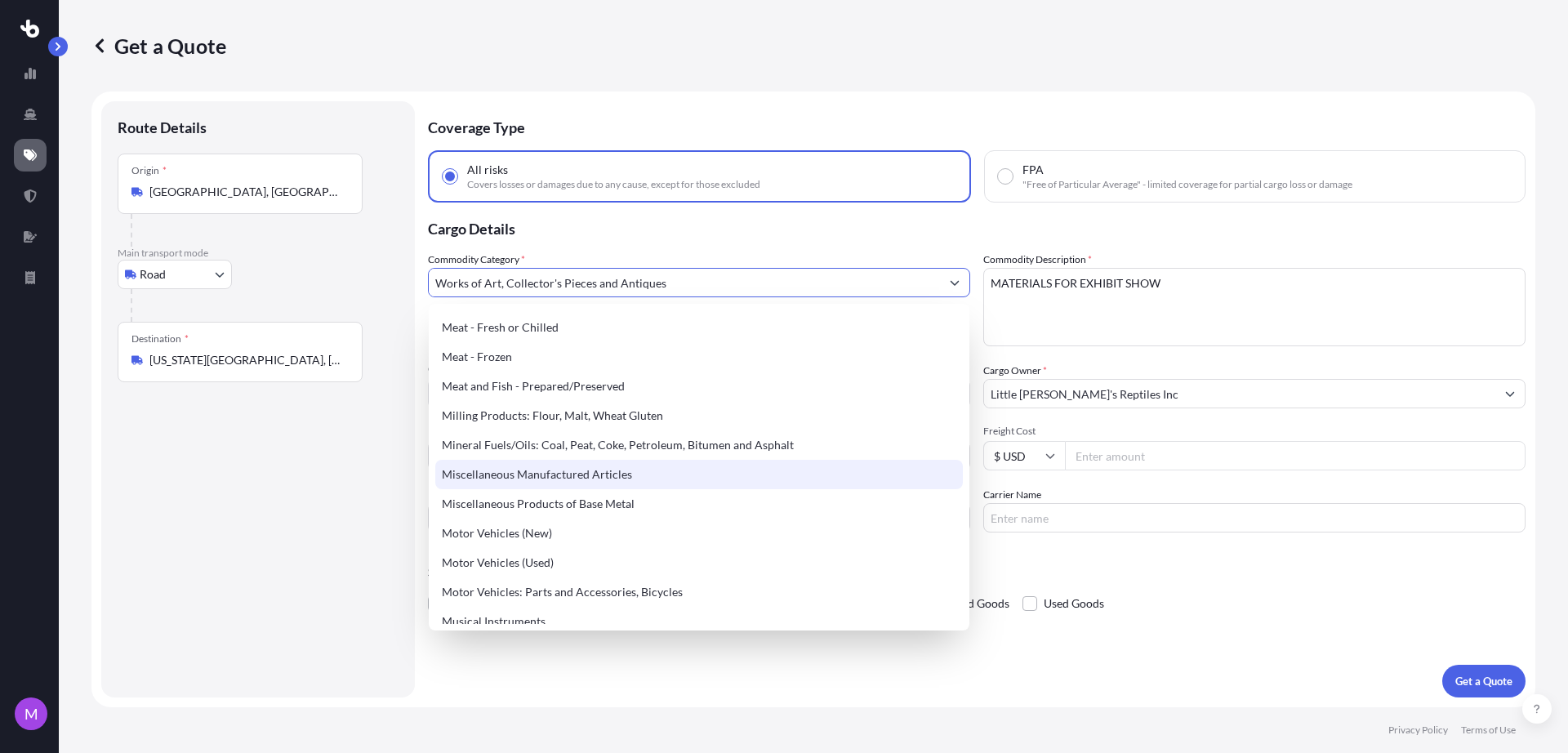
click at [584, 478] on div "Miscellaneous Manufactured Articles" at bounding box center [699, 474] width 528 height 29
type input "Miscellaneous Manufactured Articles"
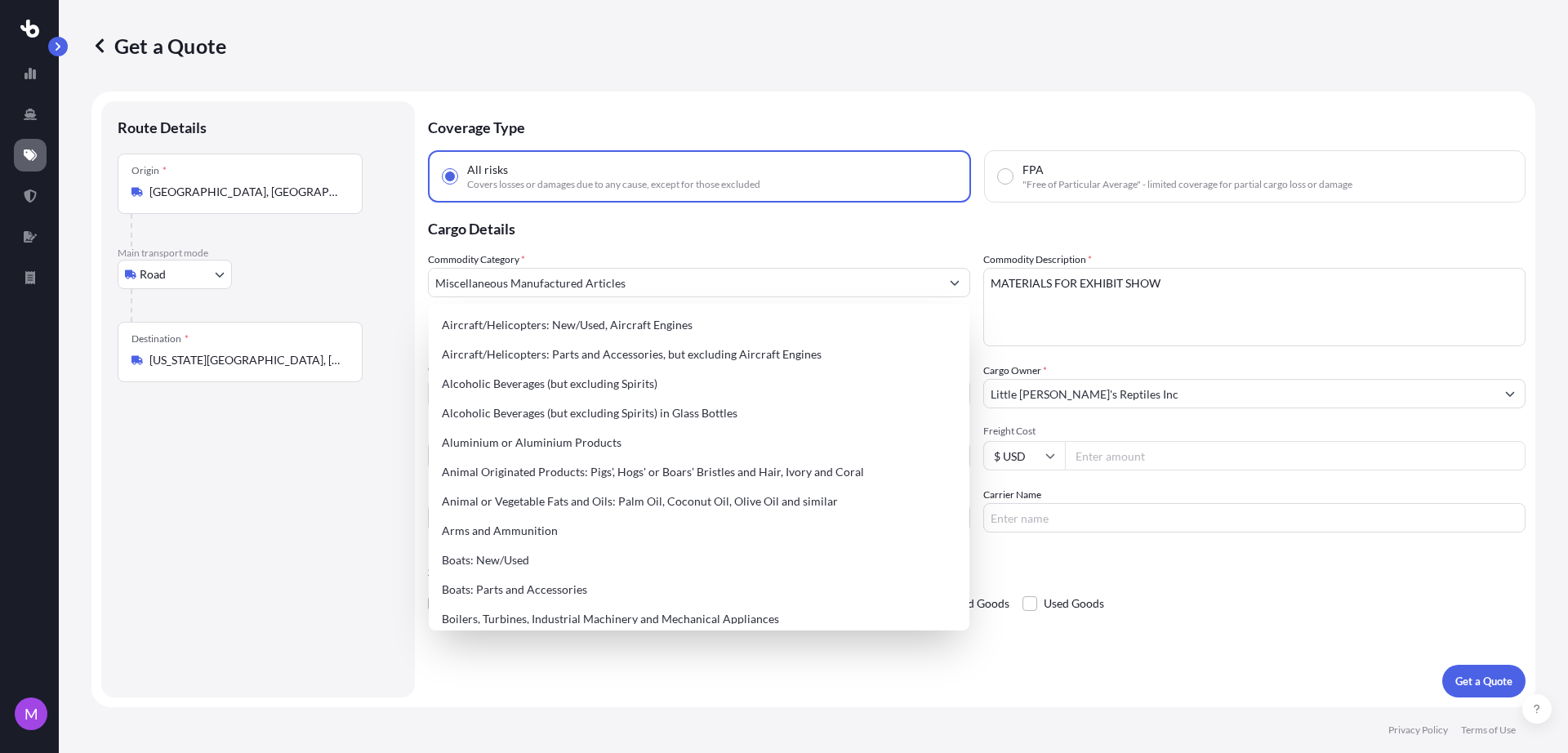
click at [324, 539] on div "Route Details Place of loading Road Road Rail Origin * [GEOGRAPHIC_DATA], [GEOG…" at bounding box center [258, 399] width 281 height 564
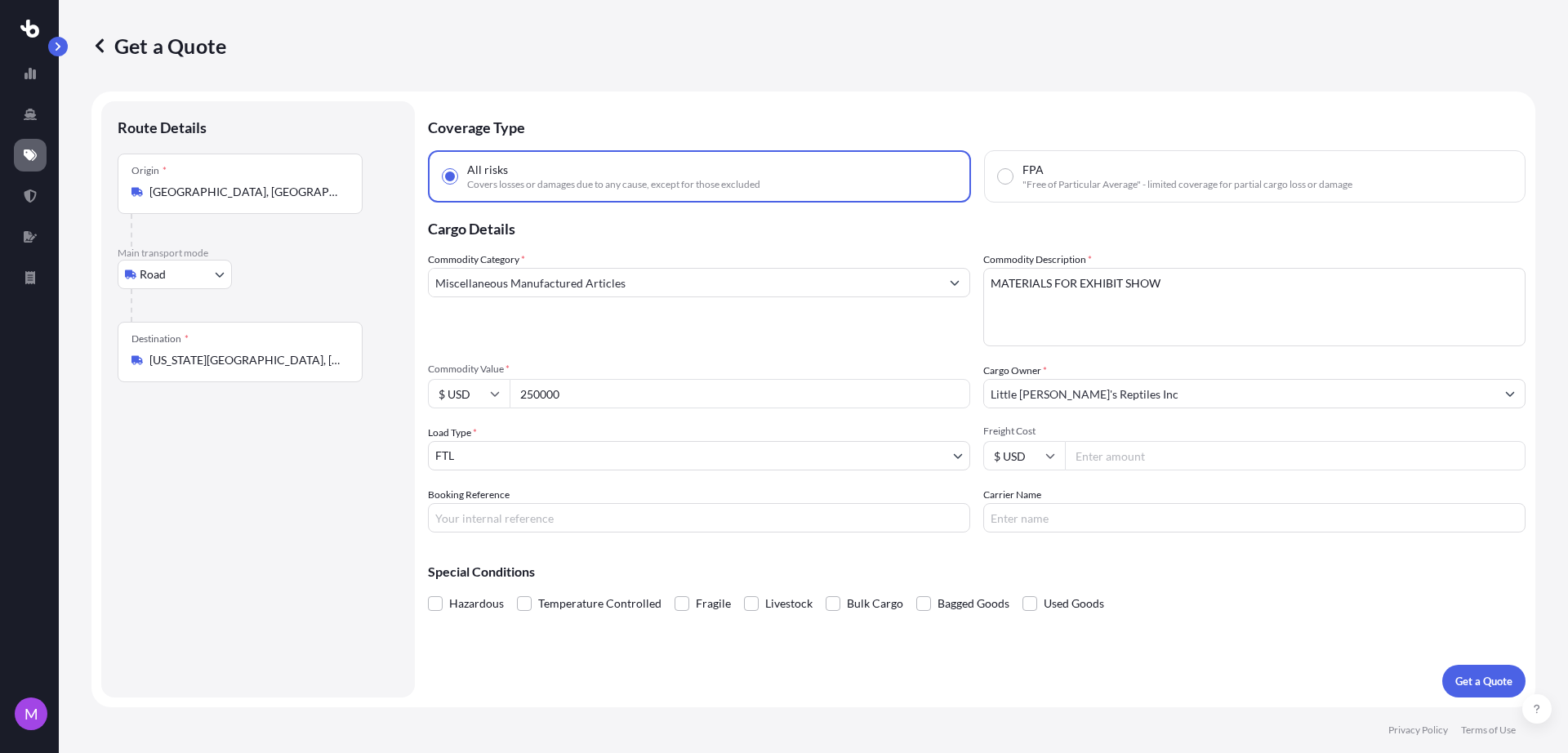
click at [501, 516] on input "Booking Reference" at bounding box center [699, 517] width 542 height 29
drag, startPoint x: 525, startPoint y: 525, endPoint x: 550, endPoint y: 525, distance: 25.0
click at [525, 525] on input "Booking Reference" at bounding box center [699, 517] width 542 height 29
paste input "0459864"
type input "0459864"
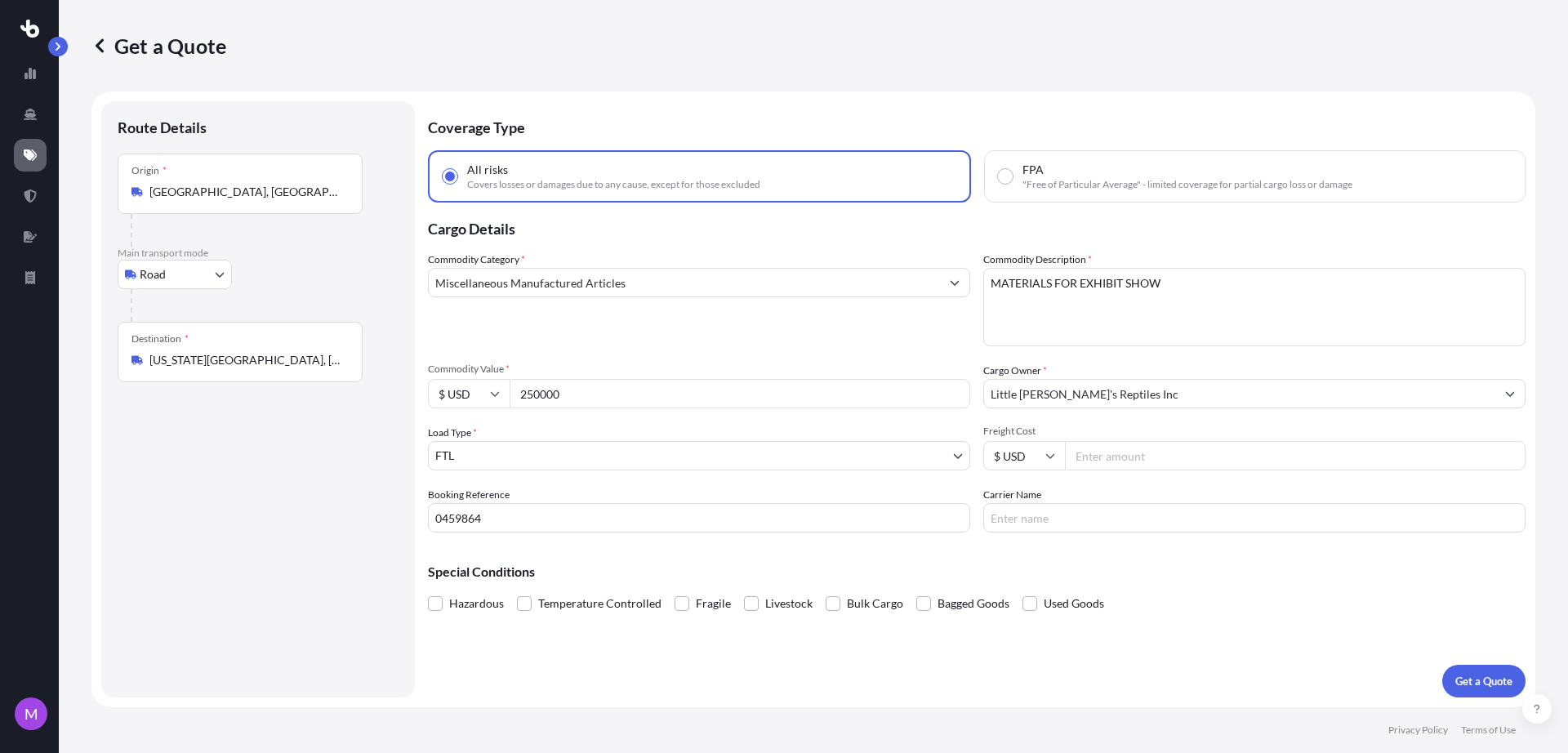
click at [291, 567] on div "Route Details Place of loading Road Road Rail Origin * [GEOGRAPHIC_DATA], [GEOG…" at bounding box center [258, 399] width 281 height 564
click at [880, 290] on div "Commodity Category * Miscellaneous Manufactured Articles Commodity Description …" at bounding box center [977, 392] width 1097 height 281
click at [1222, 325] on textarea "MATERIALS FOR EXHIBIT SHOW" at bounding box center [1254, 307] width 542 height 78
click at [1207, 296] on textarea "MATERIALS FOR EXHIBIT SHOW" at bounding box center [1254, 307] width 542 height 78
paste textarea "EXHIBIT, SIGNAGES, BANNERS, CATALOGUES"
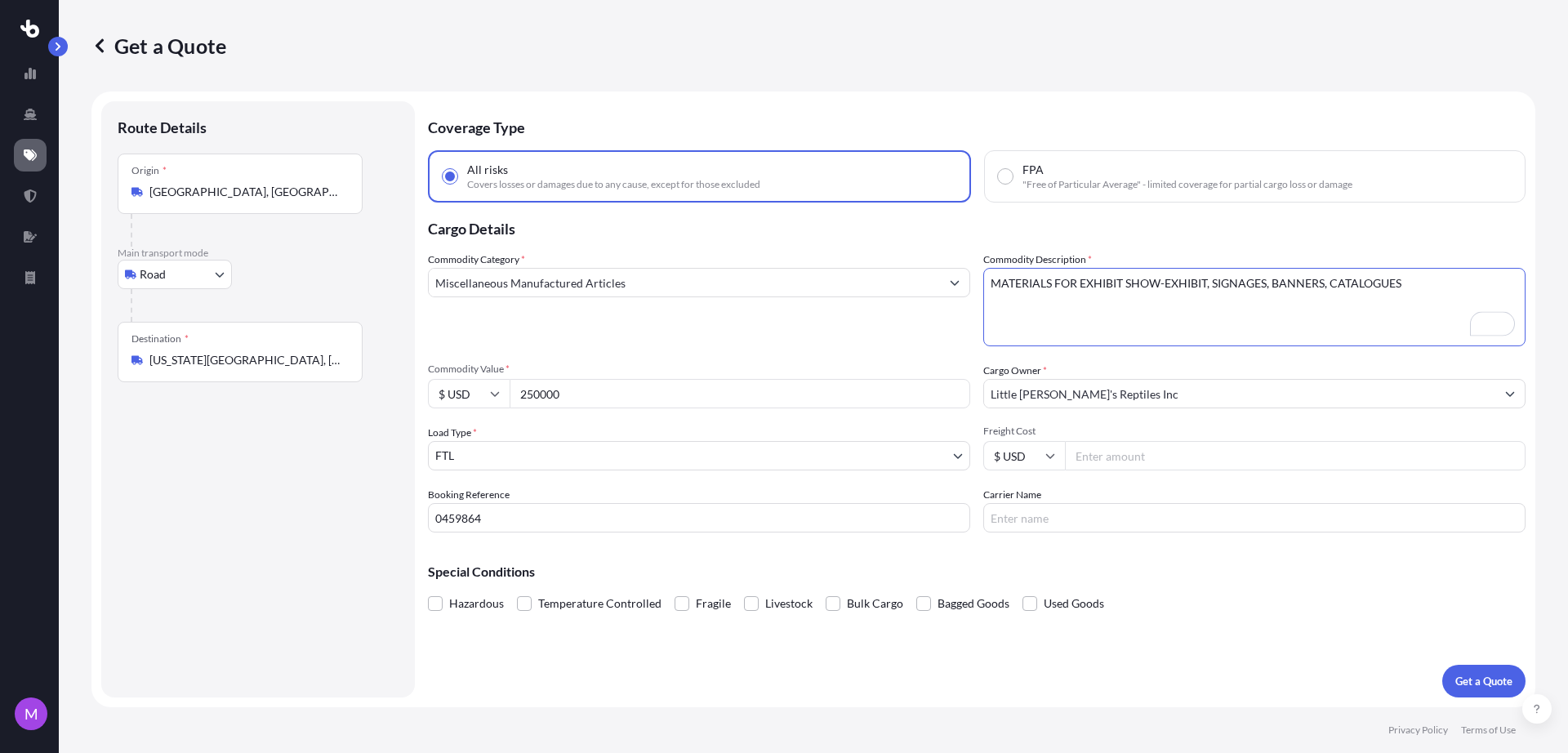
type textarea "MATERIALS FOR EXHIBIT SHOW-EXHIBIT, SIGNAGES, BANNERS, CATALOGUES"
click at [285, 531] on div "Route Details Place of loading Road Road Rail Origin * [GEOGRAPHIC_DATA], [GEOG…" at bounding box center [258, 399] width 281 height 564
click at [1472, 676] on p "Get a Quote" at bounding box center [1483, 682] width 57 height 17
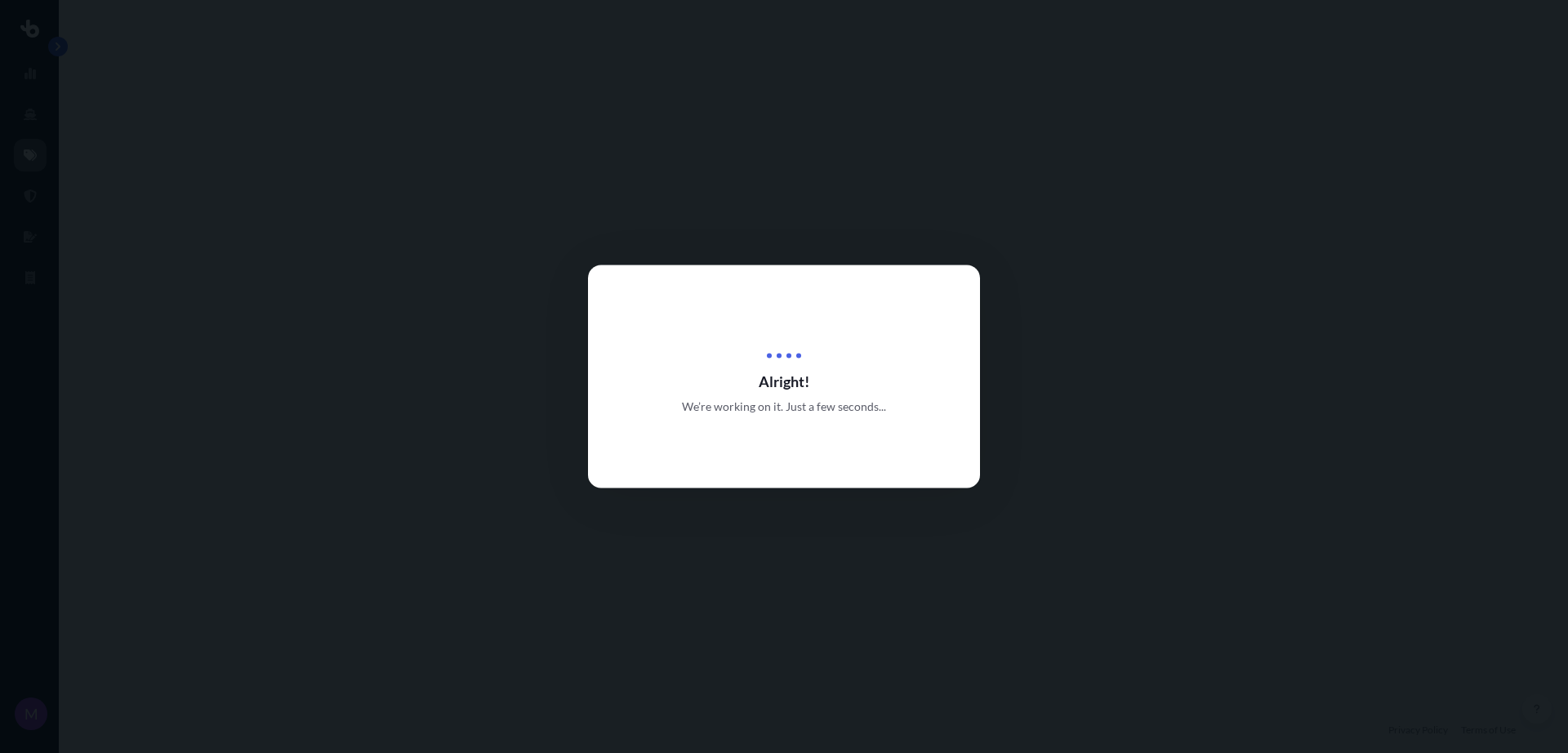
select select "Road"
select select "2"
